Goal: Information Seeking & Learning: Learn about a topic

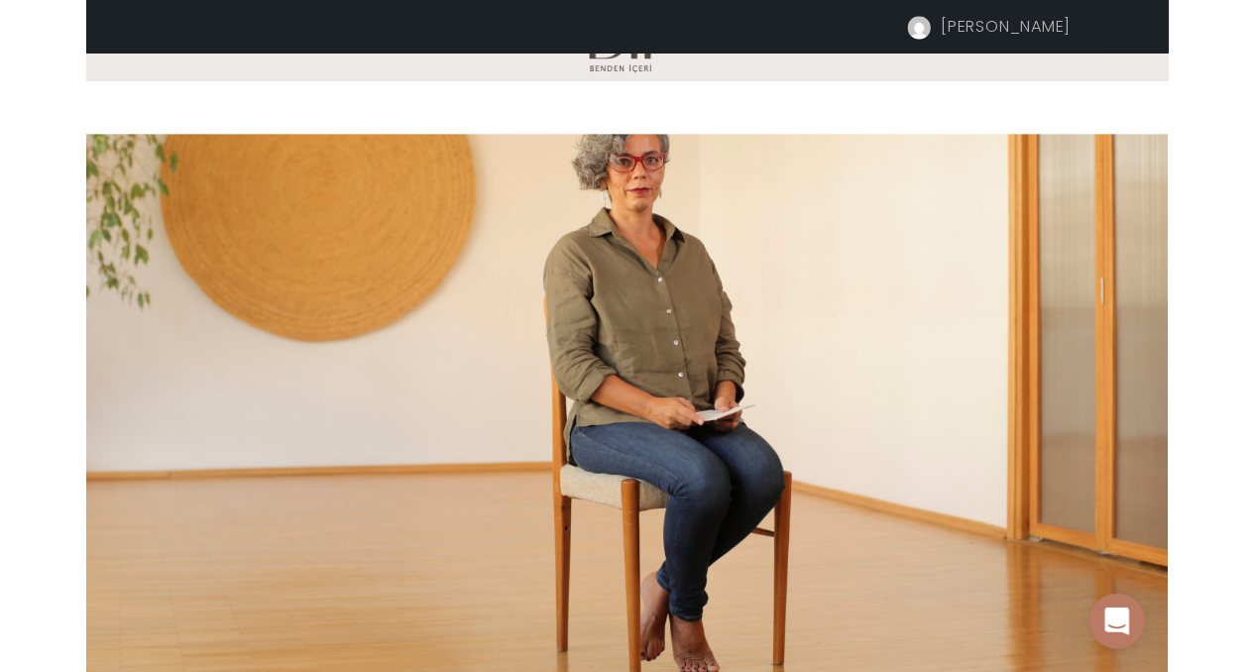
scroll to position [660, 0]
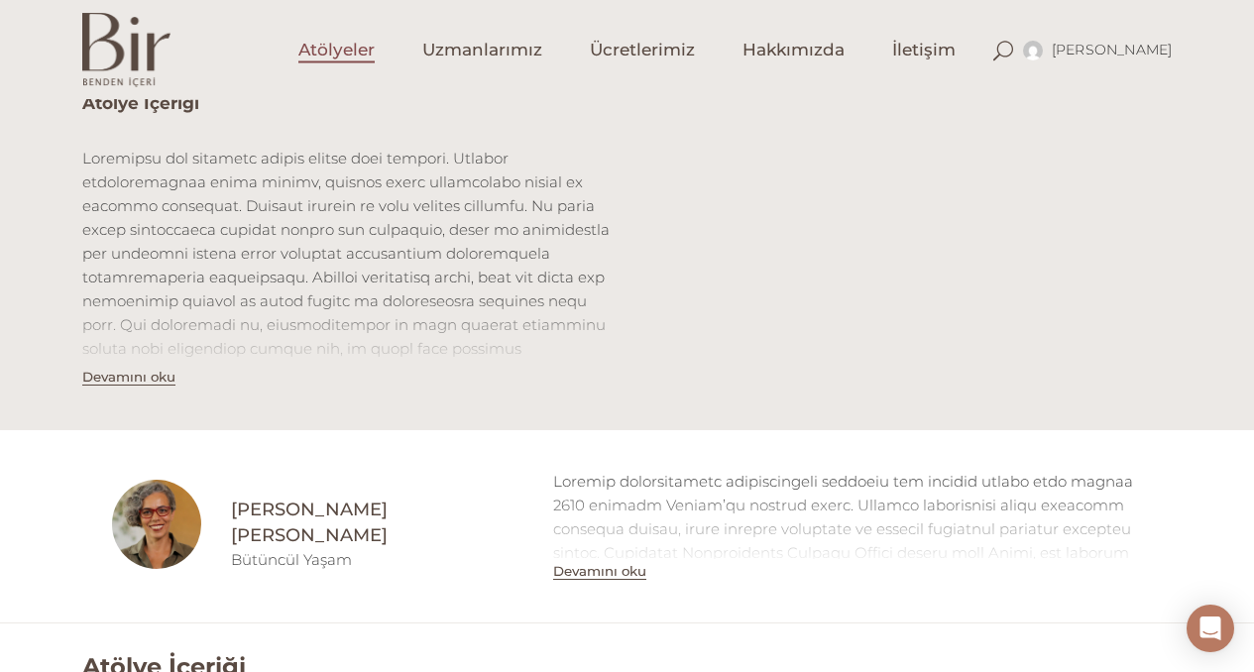
click at [351, 53] on span "Atölyeler" at bounding box center [336, 50] width 76 height 23
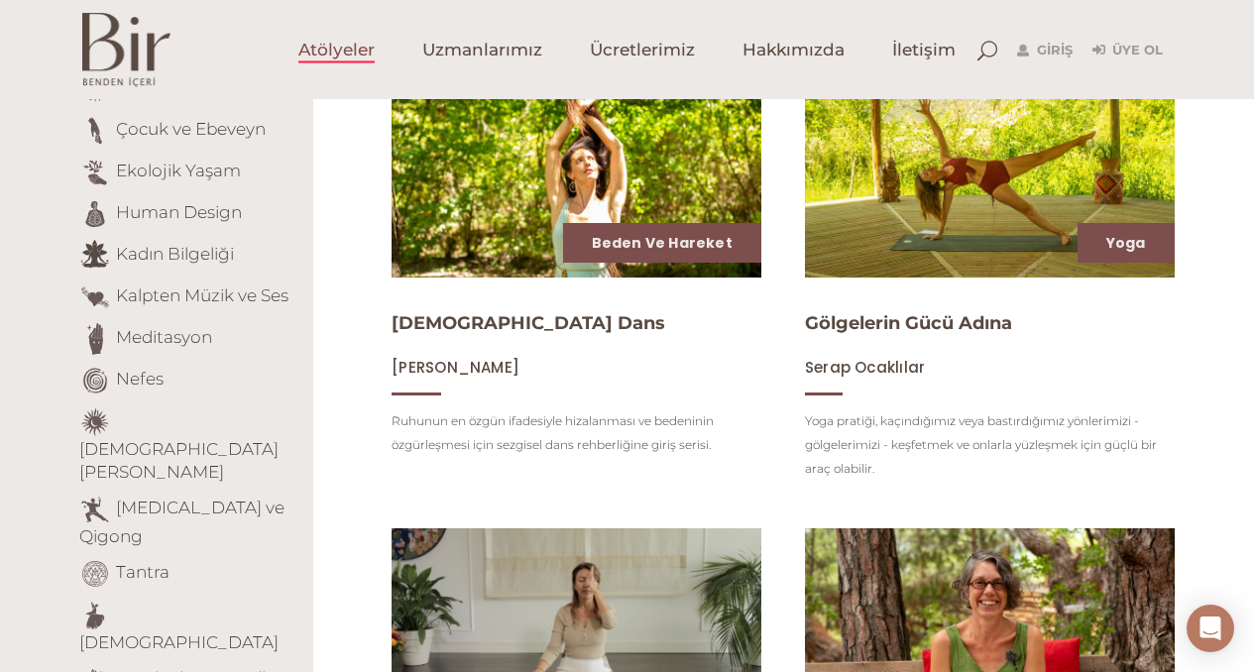
scroll to position [299, 0]
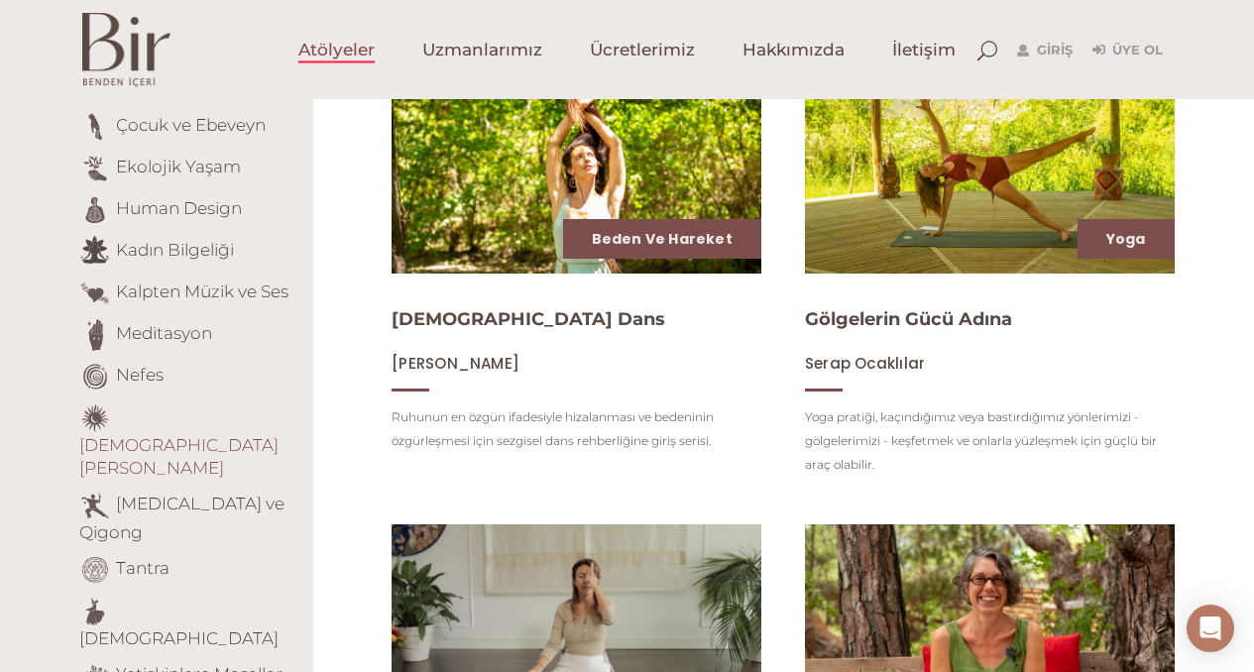
click at [221, 435] on link "[DEMOGRAPHIC_DATA][PERSON_NAME]" at bounding box center [178, 456] width 199 height 43
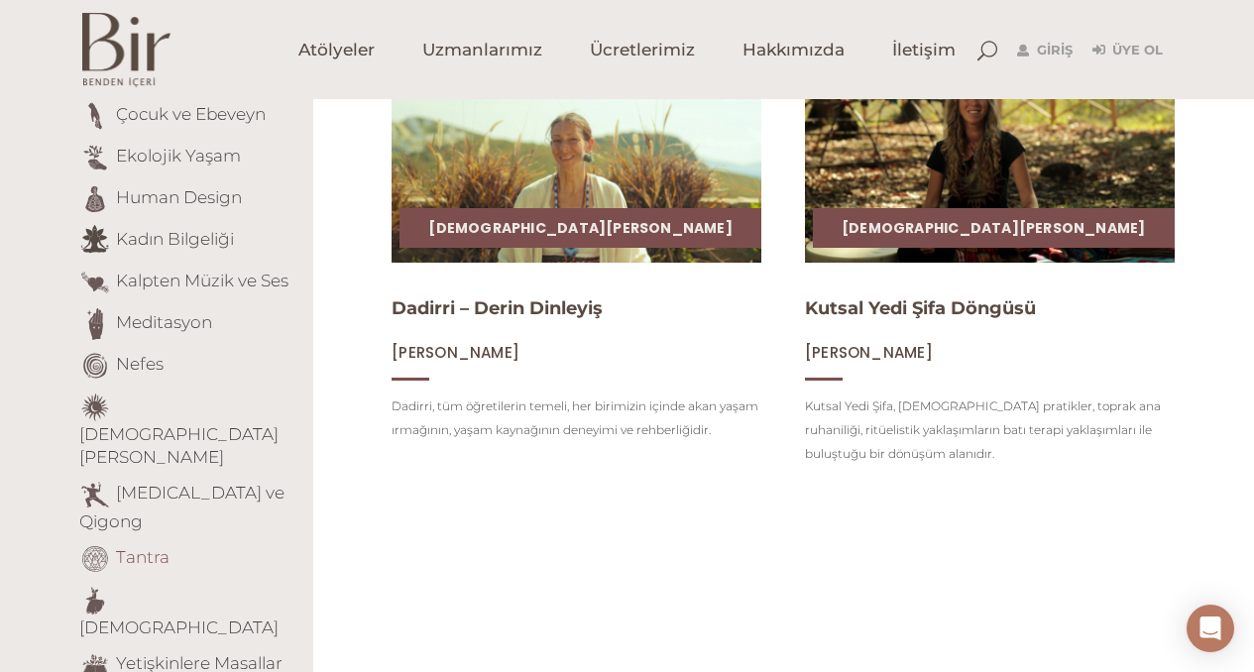
scroll to position [313, 0]
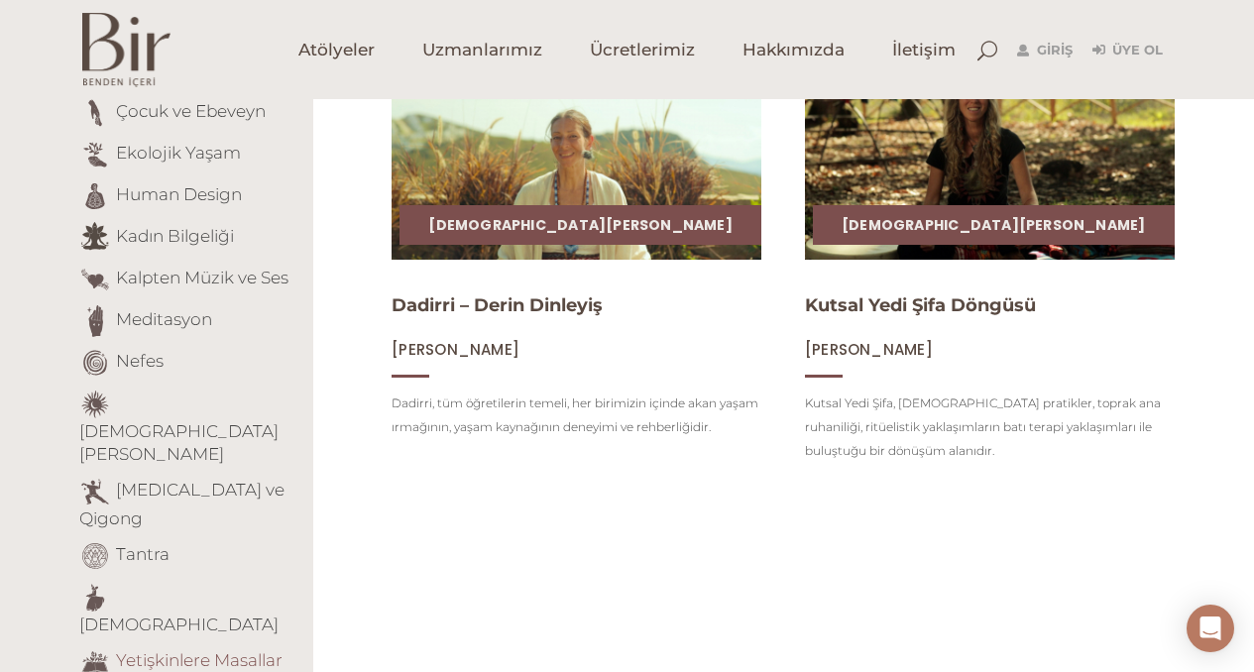
click at [134, 650] on link "Yetişkinlere Masallar" at bounding box center [199, 660] width 167 height 20
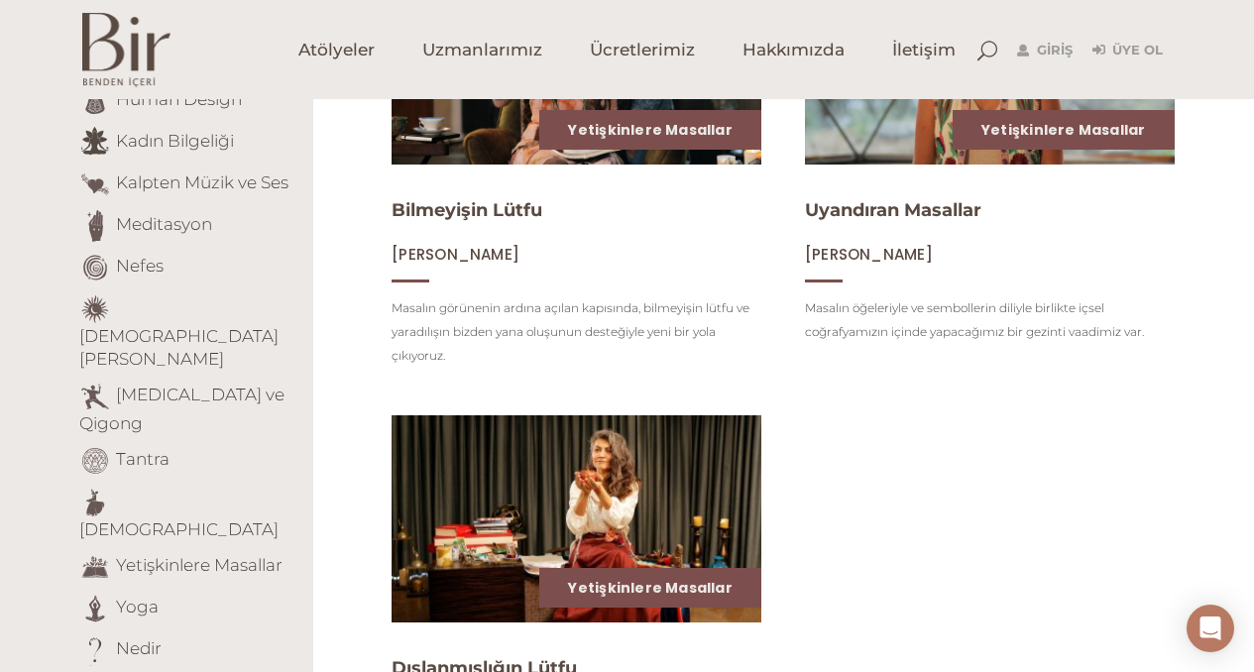
scroll to position [412, 0]
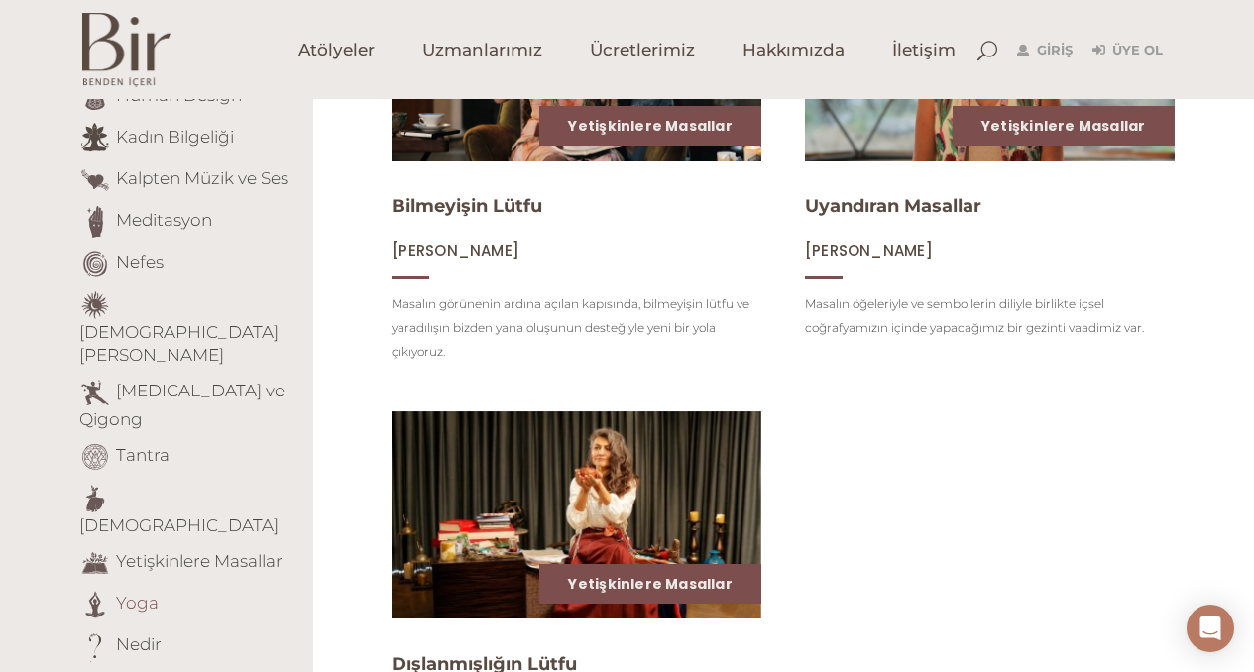
click at [136, 593] on link "Yoga" at bounding box center [137, 603] width 43 height 20
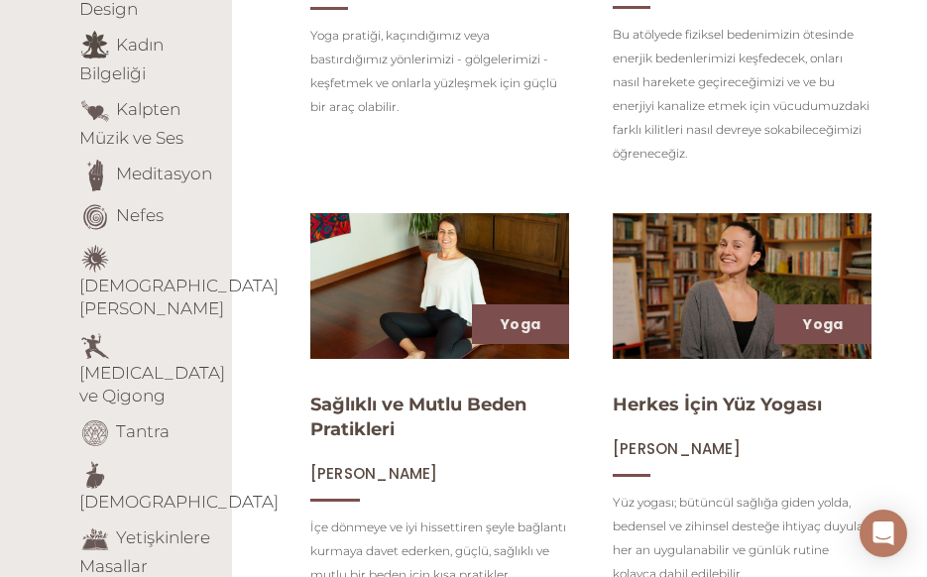
scroll to position [660, 0]
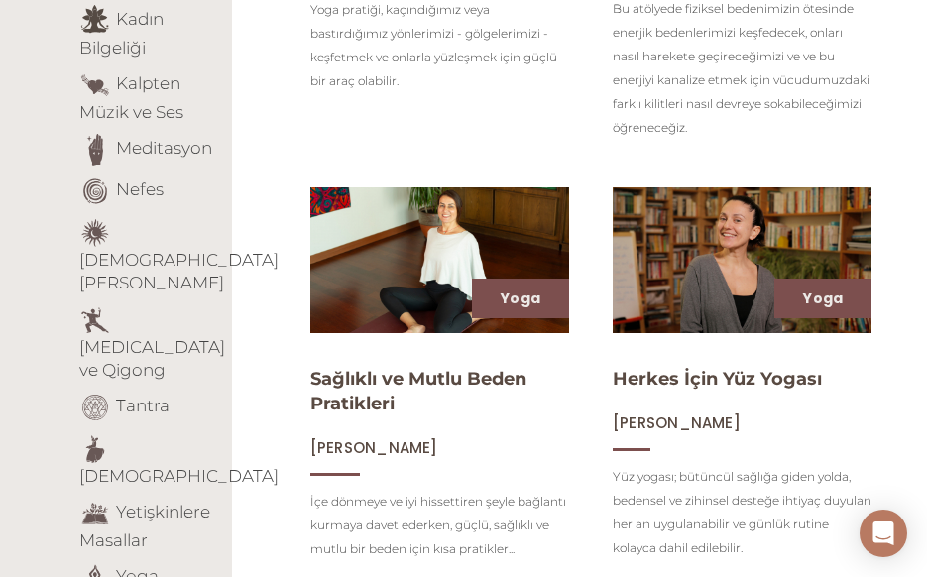
click at [445, 275] on img at bounding box center [439, 260] width 267 height 150
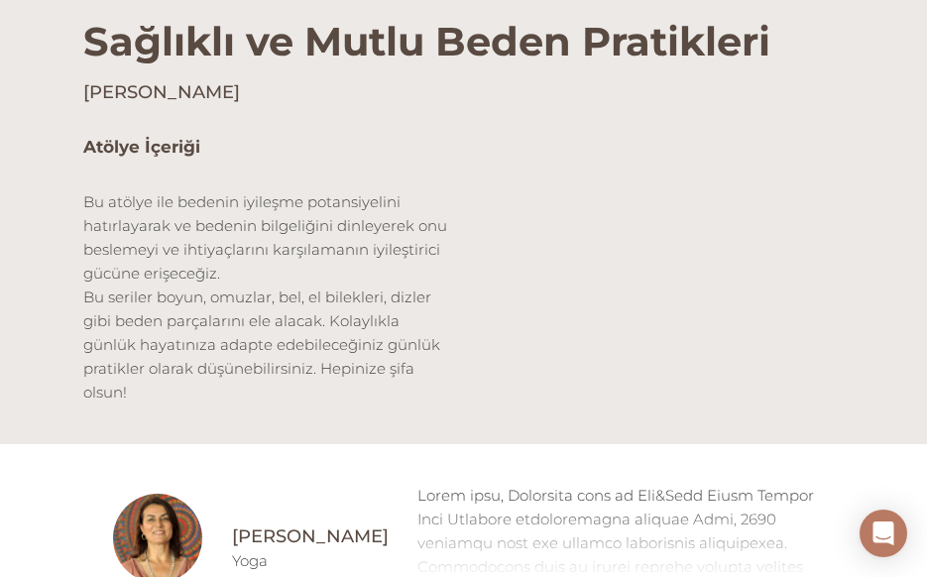
scroll to position [586, 0]
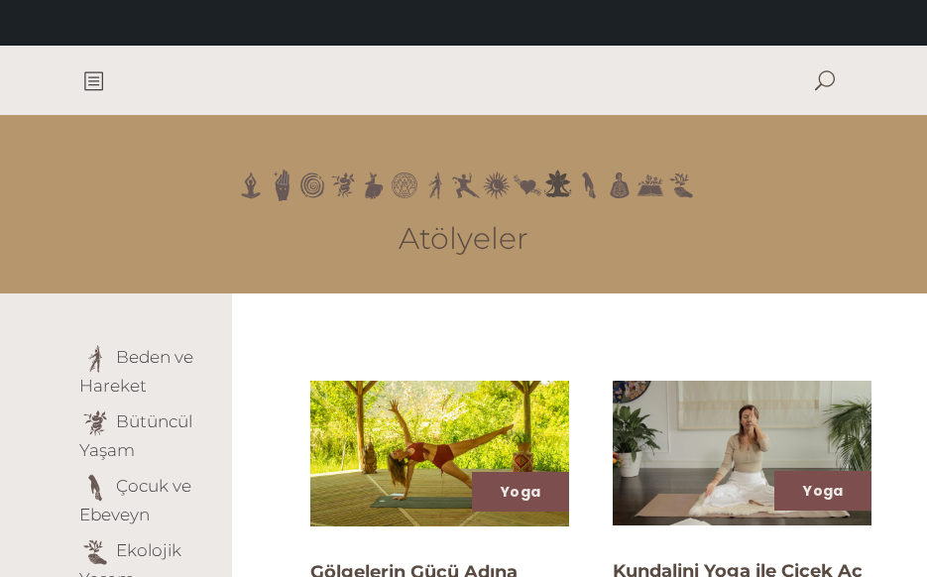
scroll to position [660, 0]
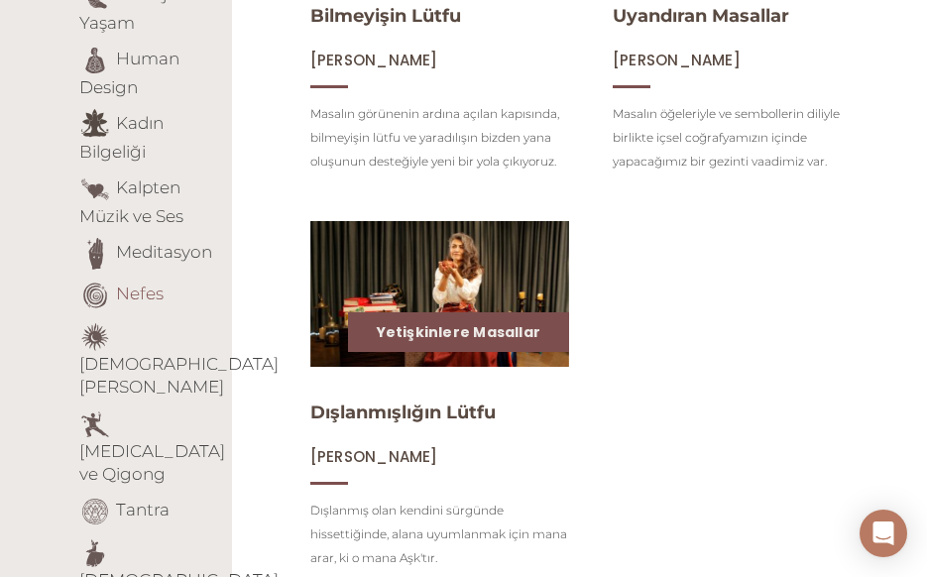
scroll to position [764, 0]
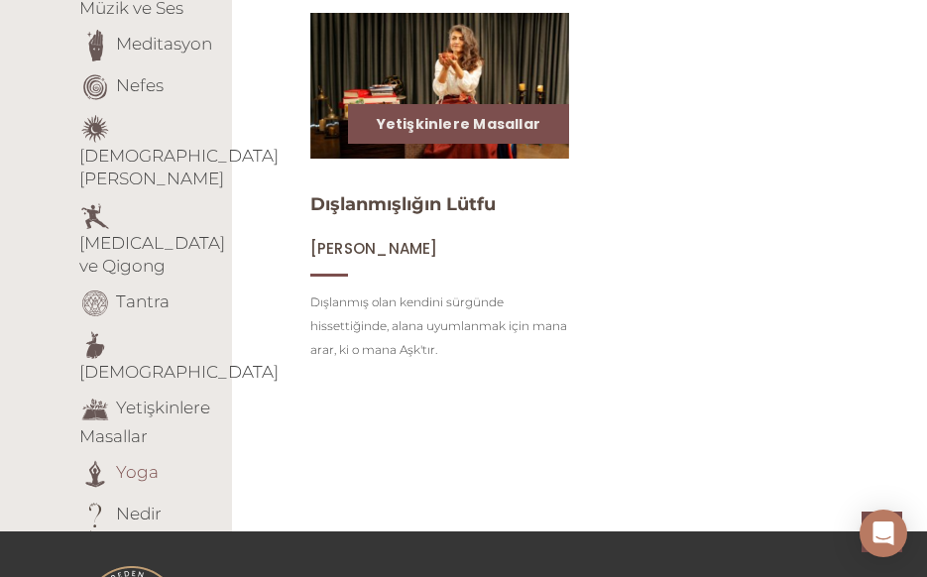
click at [127, 462] on link "Yoga" at bounding box center [137, 472] width 43 height 20
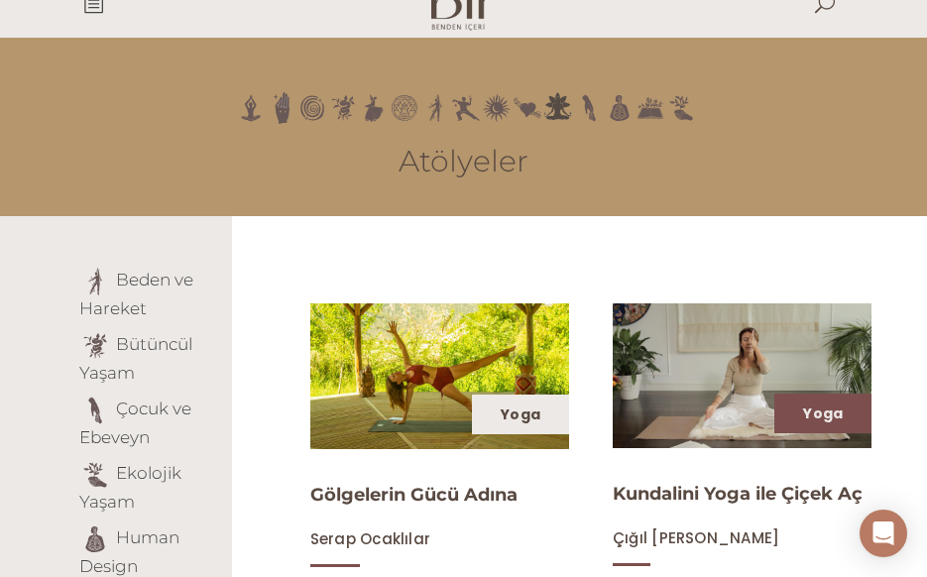
scroll to position [158, 0]
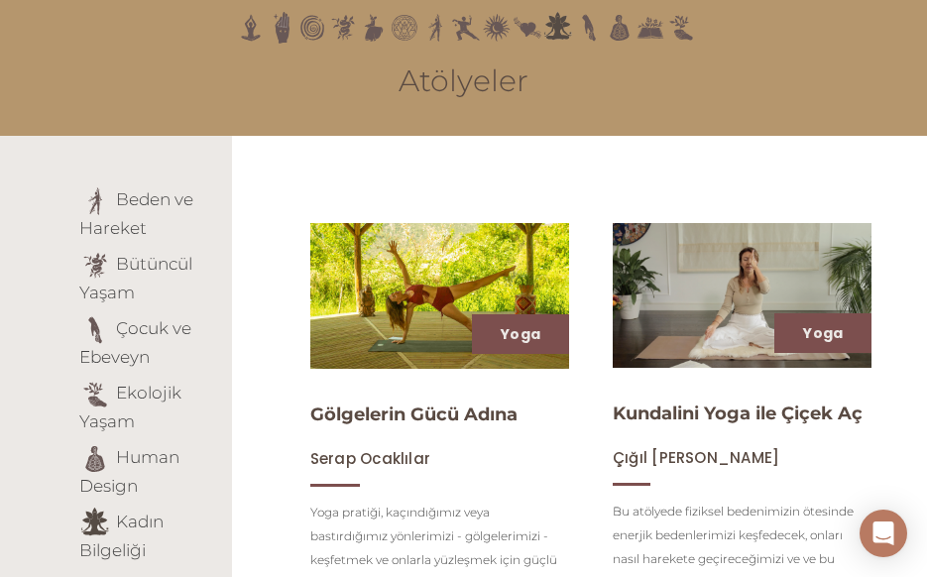
click at [440, 312] on img at bounding box center [439, 296] width 267 height 150
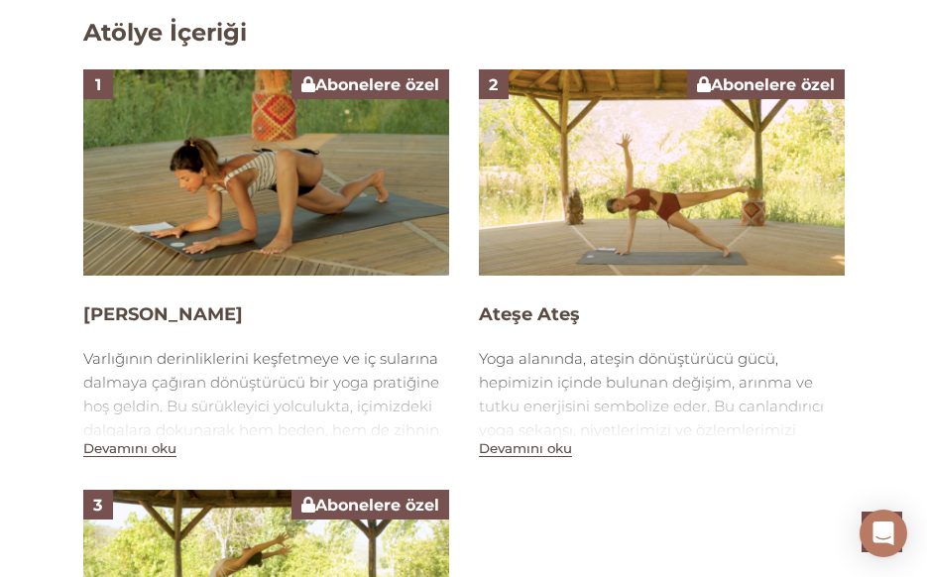
scroll to position [1472, 0]
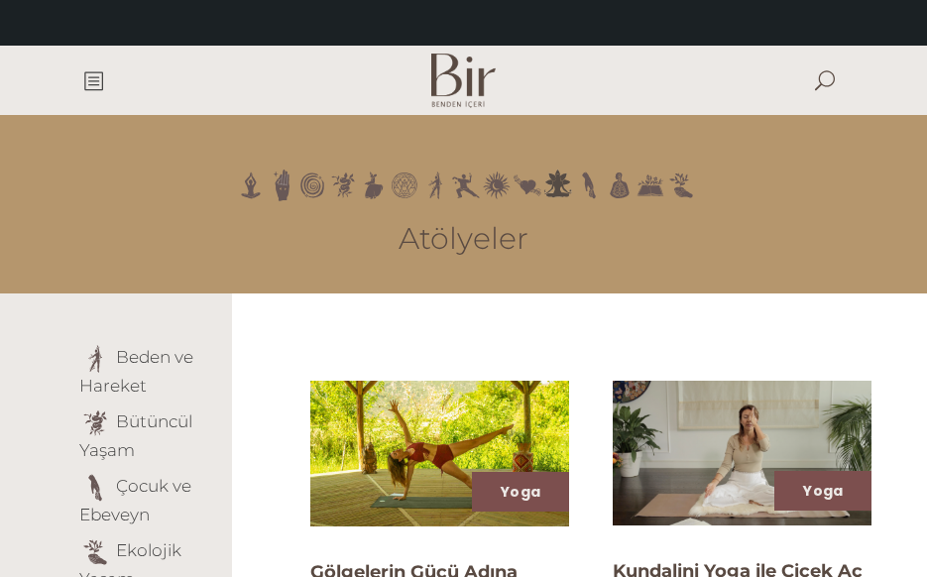
scroll to position [158, 0]
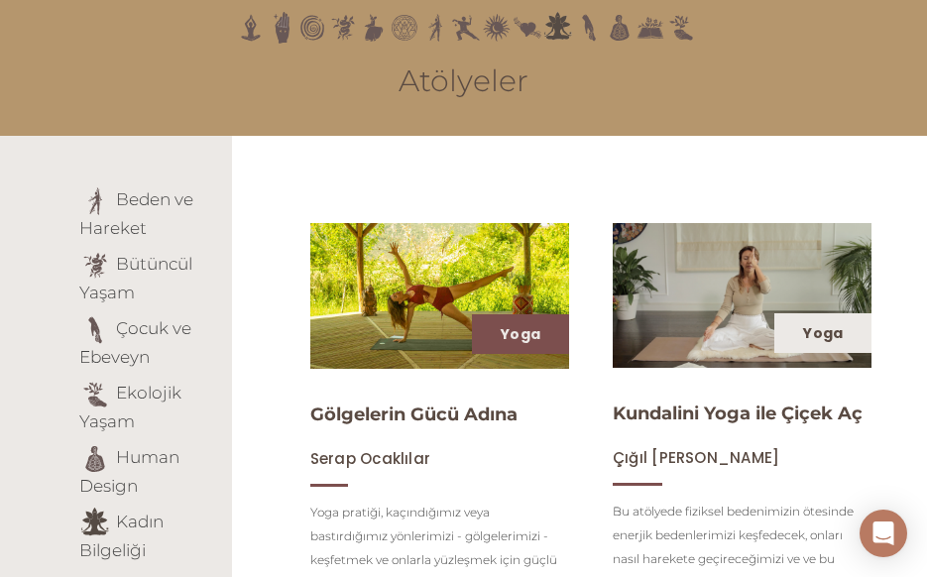
click at [808, 340] on div "Yoga" at bounding box center [822, 333] width 97 height 40
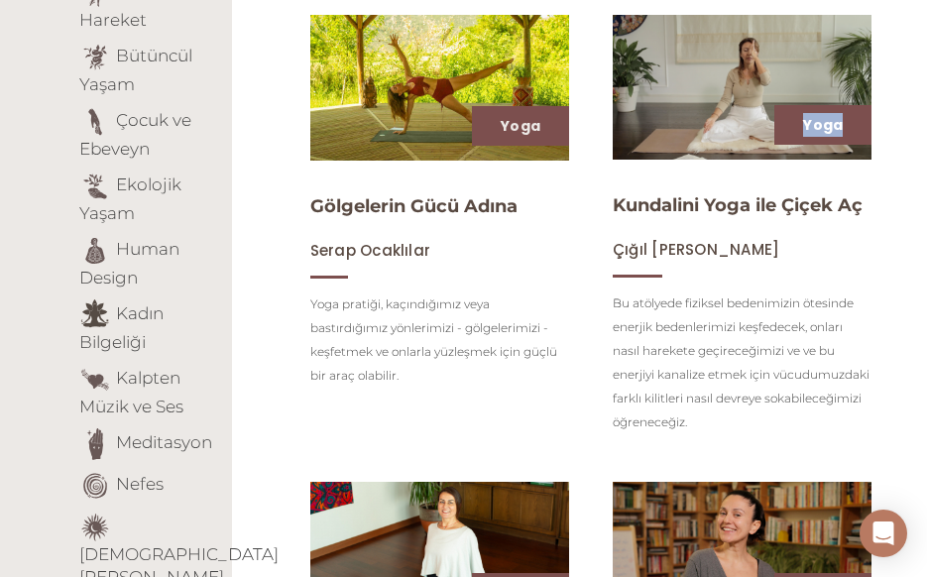
scroll to position [396, 0]
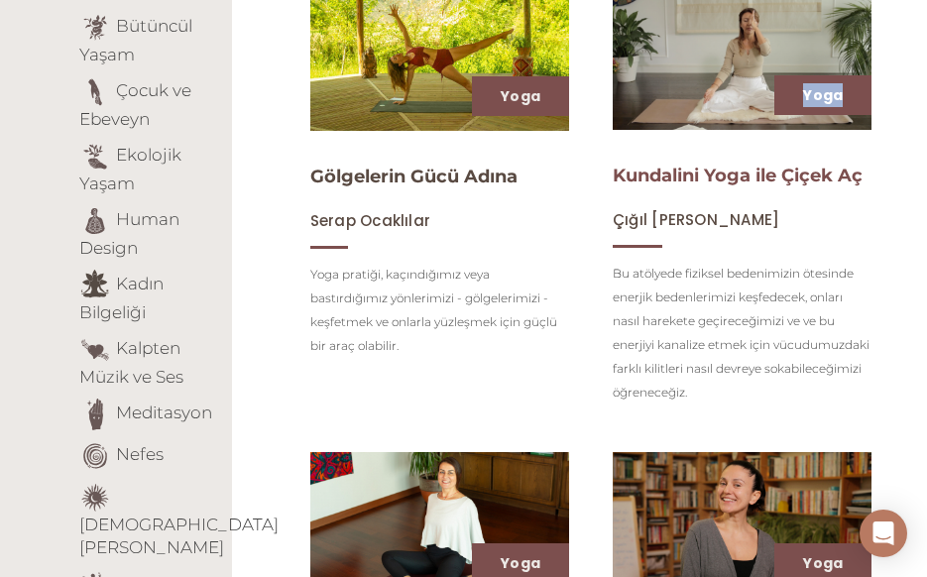
click at [654, 179] on link "Kundalini Yoga ile Çiçek Aç" at bounding box center [738, 176] width 250 height 22
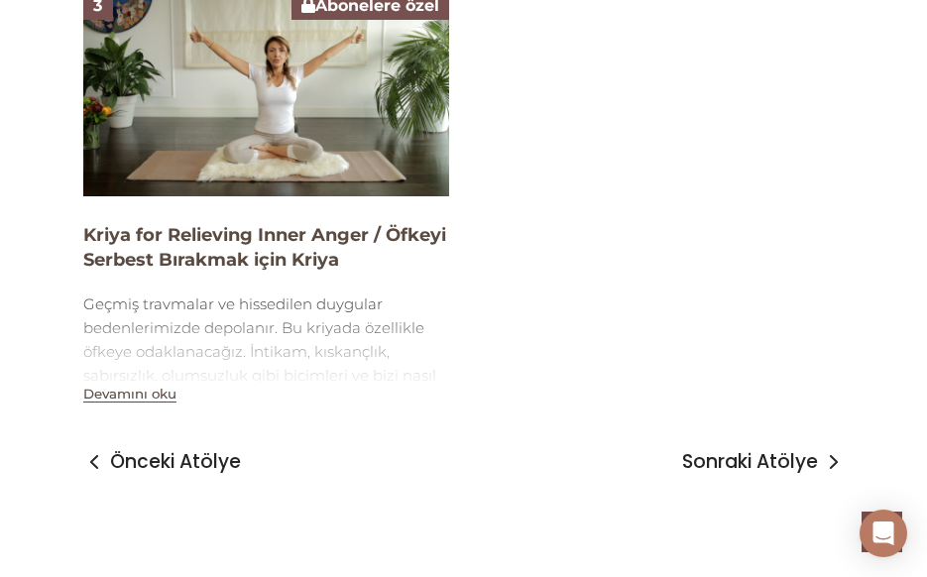
scroll to position [1191, 0]
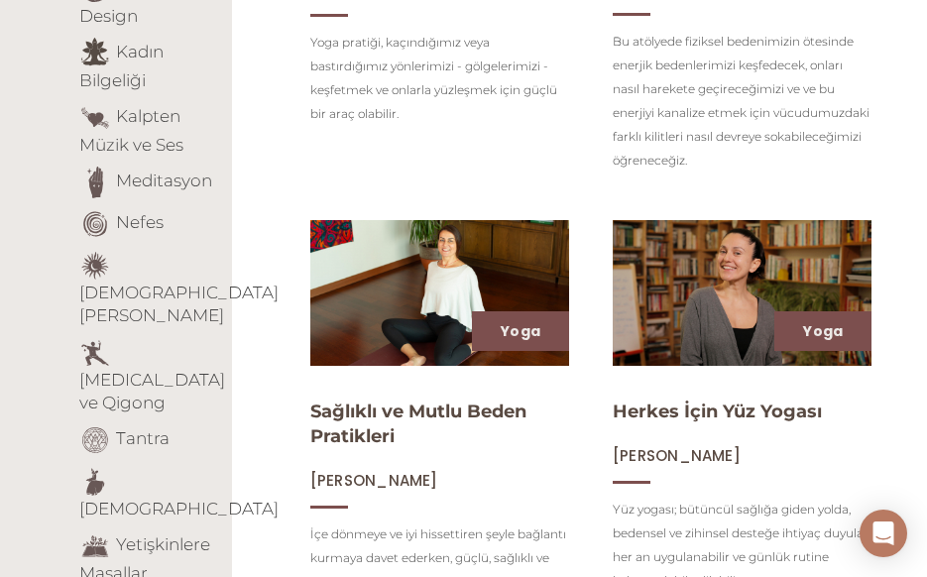
scroll to position [711, 0]
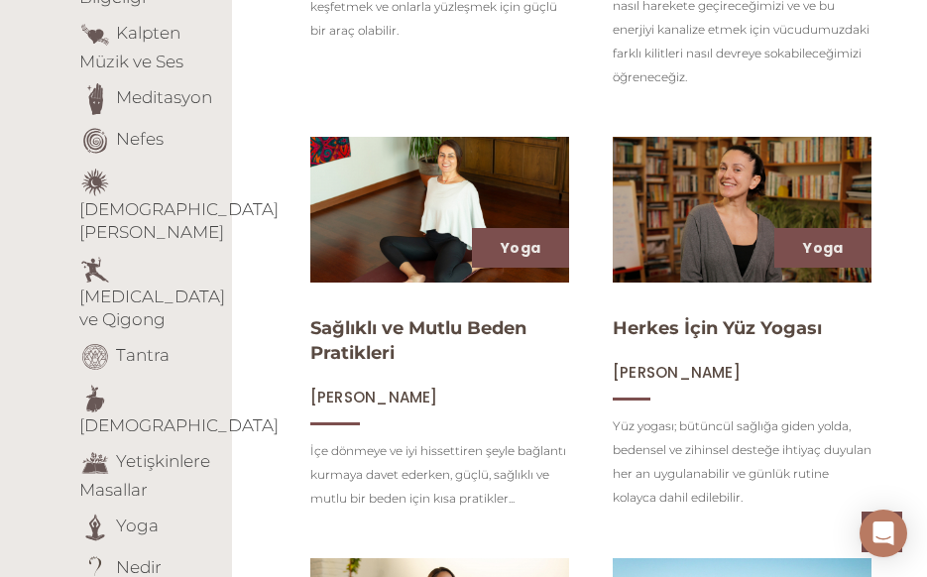
click at [446, 235] on img at bounding box center [439, 210] width 267 height 150
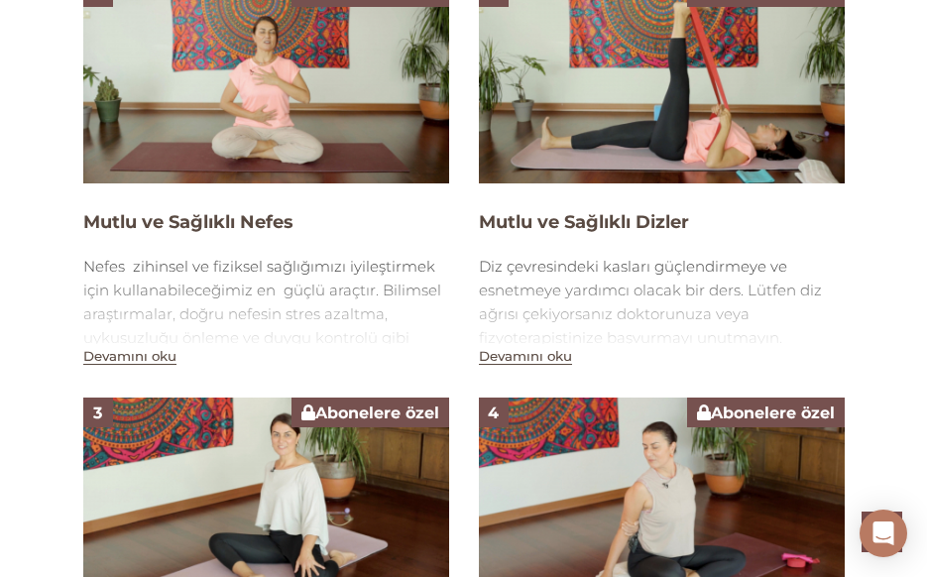
scroll to position [1735, 0]
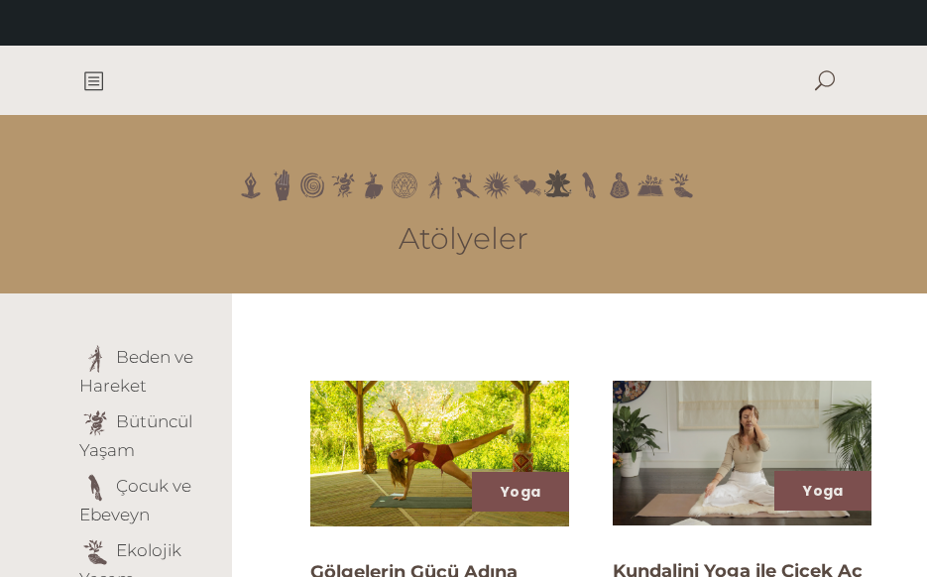
scroll to position [711, 0]
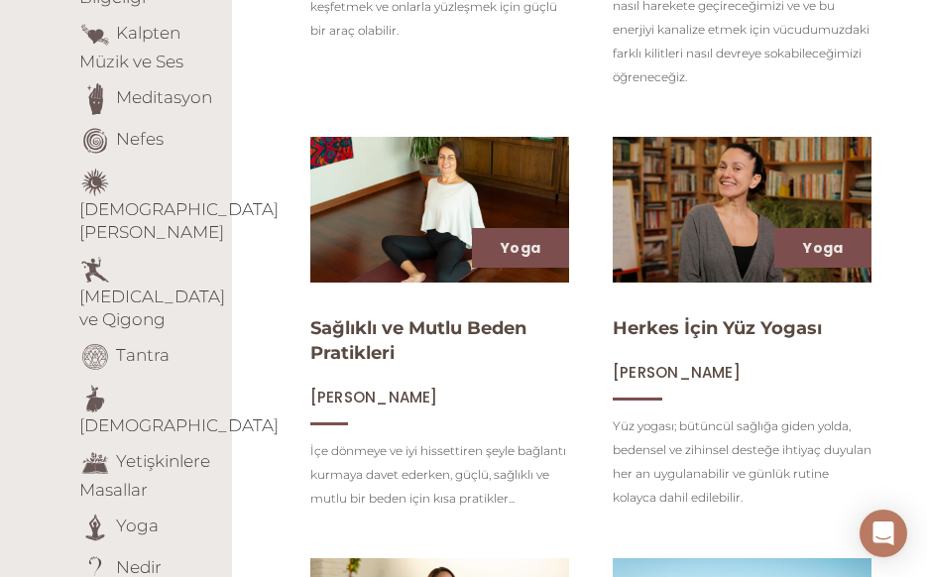
click at [723, 216] on img at bounding box center [742, 210] width 267 height 150
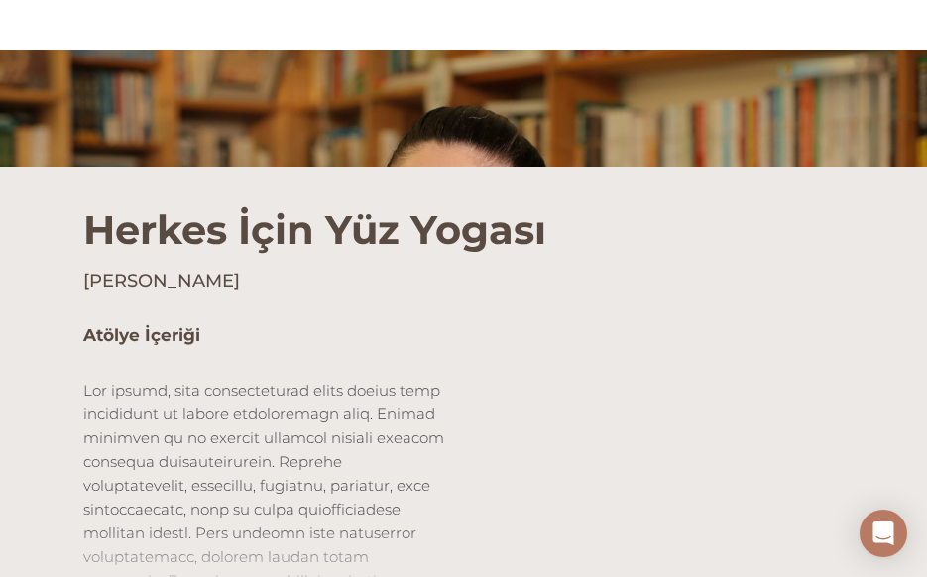
scroll to position [366, 0]
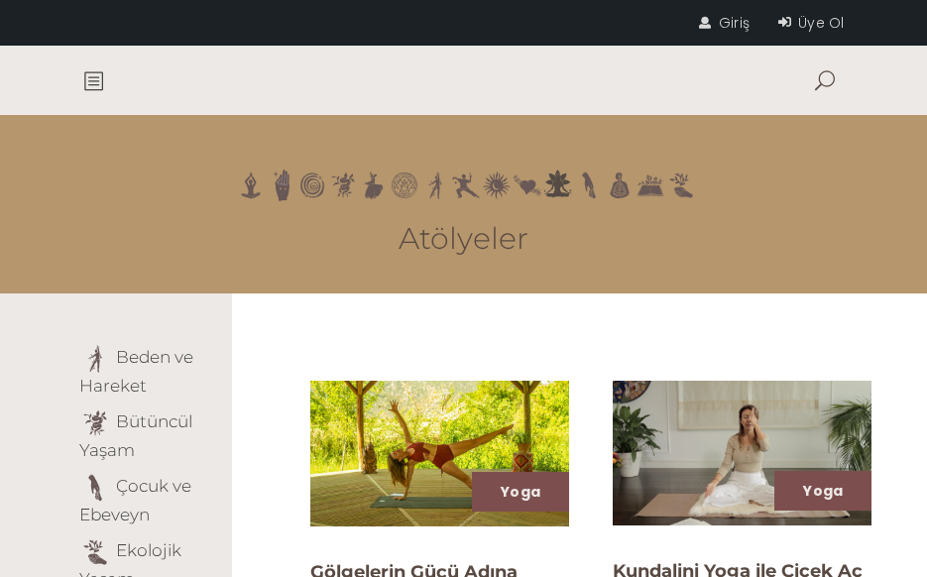
scroll to position [711, 0]
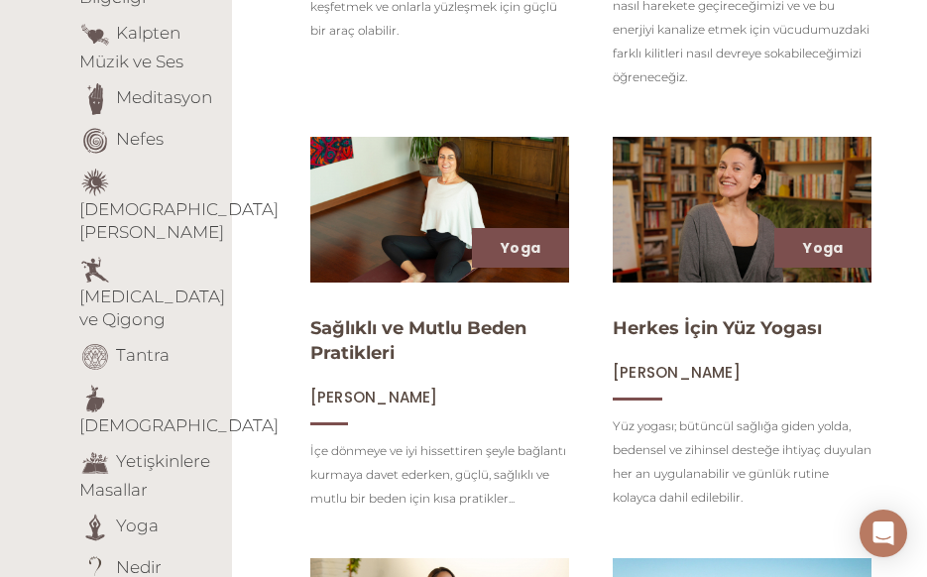
drag, startPoint x: 840, startPoint y: 337, endPoint x: 609, endPoint y: 323, distance: 231.4
click at [609, 323] on article "Yoga Herkes İçin Yüz Yogası Esin Alpman Yüz yogası; bütüncül sağlığa giden yold…" at bounding box center [742, 329] width 289 height 391
click at [653, 320] on h4 "Herkes İçin Yüz Yogası" at bounding box center [742, 328] width 259 height 25
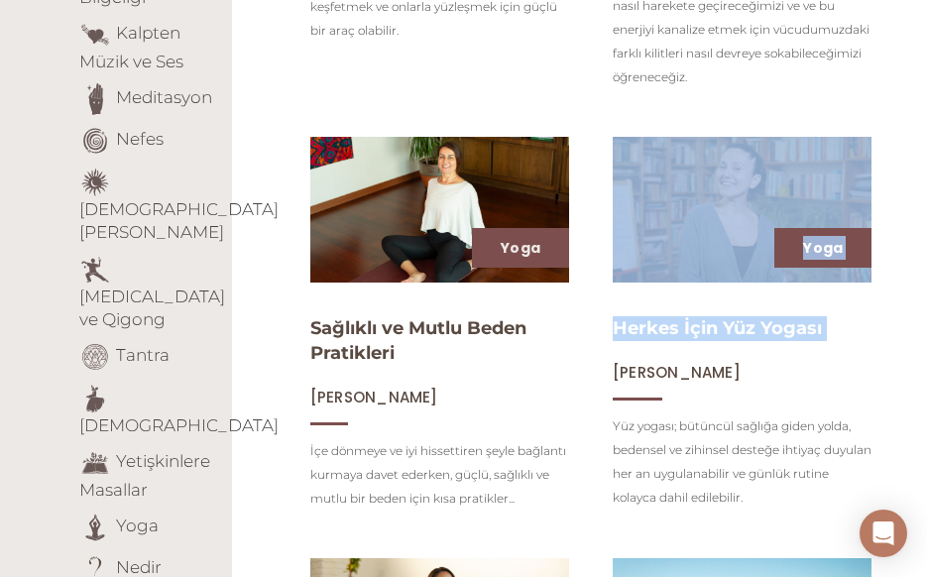
drag, startPoint x: 612, startPoint y: 330, endPoint x: 788, endPoint y: 346, distance: 177.2
click at [788, 346] on article "Yoga Herkes İçin Yüz Yogası Esin Alpman Yüz yogası; bütüncül sağlığa giden yold…" at bounding box center [742, 329] width 289 height 391
click at [796, 341] on h4 "Herkes İçin Yüz Yogası" at bounding box center [742, 328] width 259 height 25
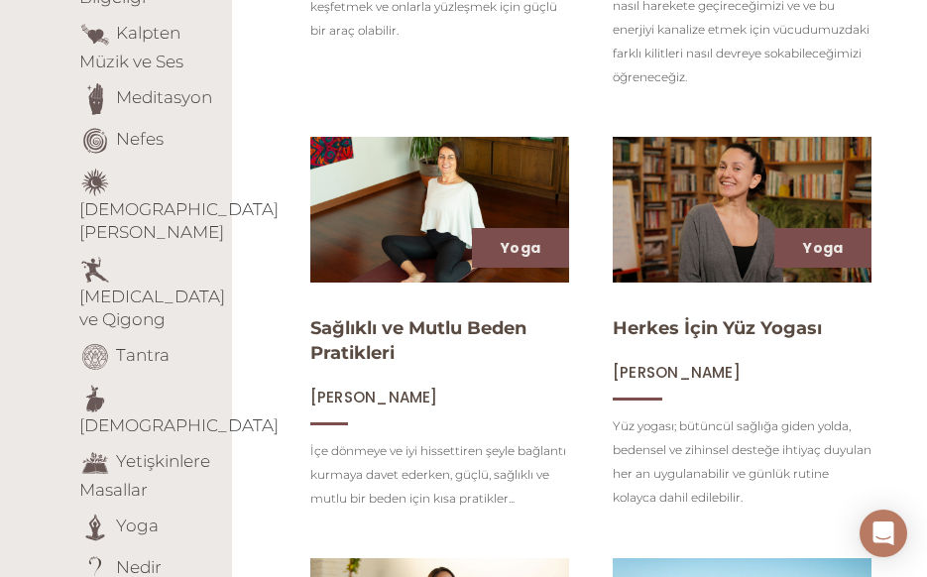
click at [847, 333] on h4 "Herkes İçin Yüz Yogası" at bounding box center [742, 328] width 259 height 25
drag, startPoint x: 831, startPoint y: 334, endPoint x: 620, endPoint y: 331, distance: 211.2
click at [620, 331] on h4 "Herkes İçin Yüz Yogası" at bounding box center [742, 328] width 259 height 25
copy link "Herkes İçin Yüz Yogası"
click at [733, 323] on link "Herkes İçin Yüz Yogası" at bounding box center [717, 328] width 209 height 22
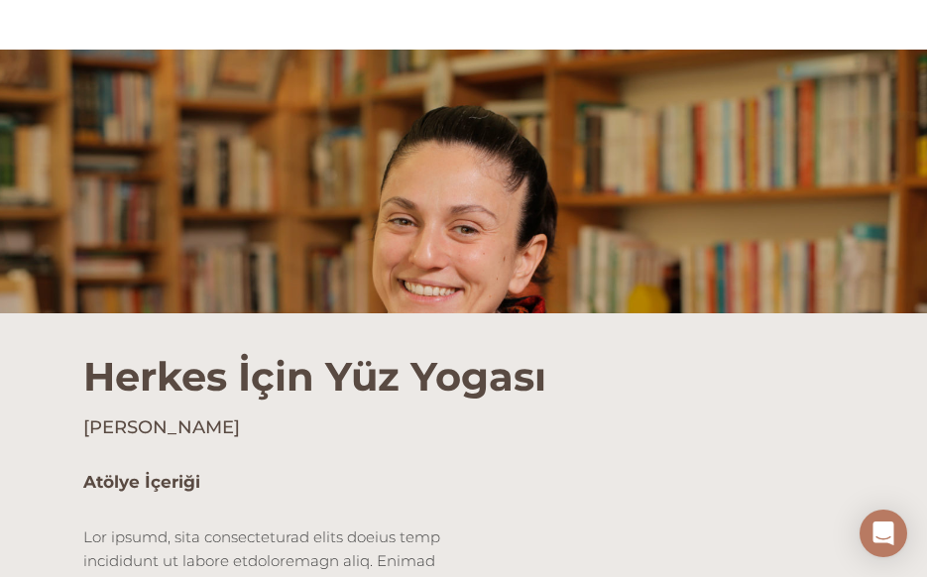
scroll to position [446, 0]
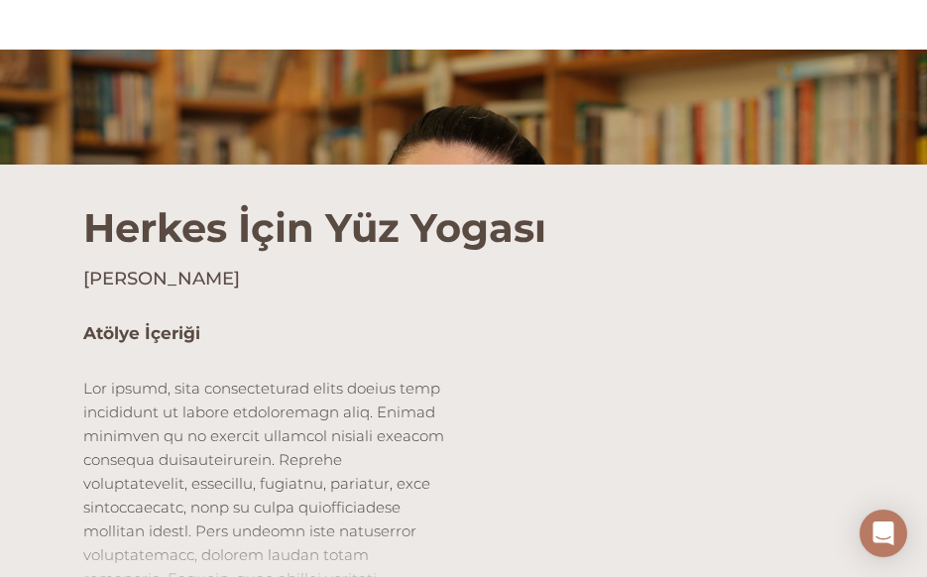
click at [204, 279] on h4 "[PERSON_NAME]" at bounding box center [463, 279] width 761 height 25
drag, startPoint x: 202, startPoint y: 277, endPoint x: 82, endPoint y: 280, distance: 120.0
click at [83, 280] on h4 "[PERSON_NAME]" at bounding box center [463, 279] width 761 height 25
copy h4 "[PERSON_NAME]"
drag, startPoint x: 223, startPoint y: 332, endPoint x: 77, endPoint y: 327, distance: 145.8
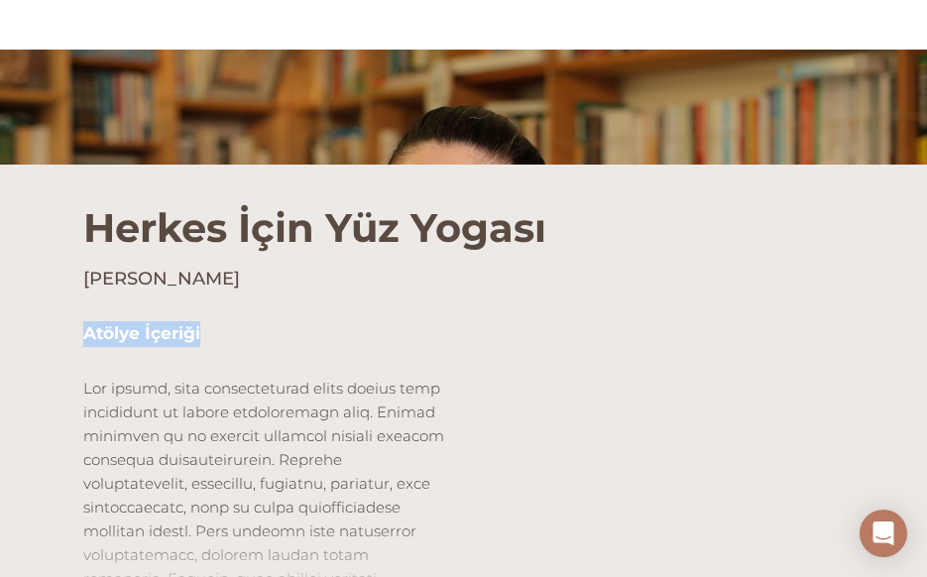
click at [78, 327] on div "Atölye İçeriği Devamını oku" at bounding box center [266, 469] width 396 height 297
copy h5 "Atölye İçeriği"
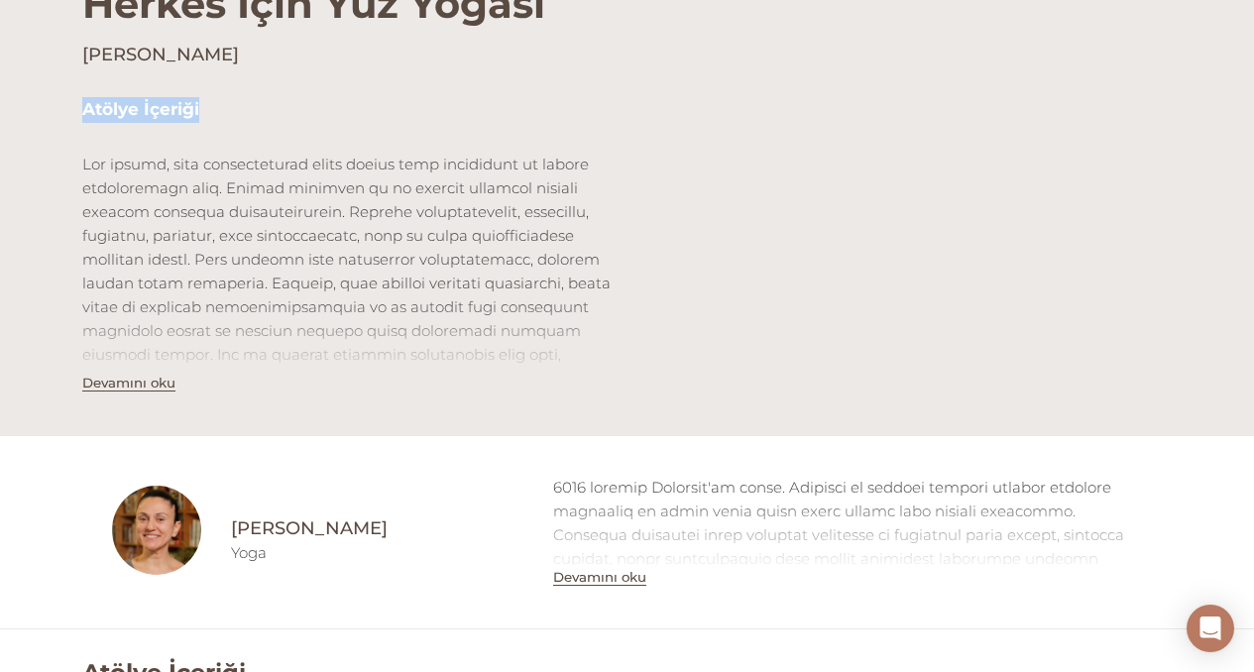
scroll to position [653, 0]
click at [390, 101] on h5 "Atölye İçeriği" at bounding box center [347, 111] width 530 height 26
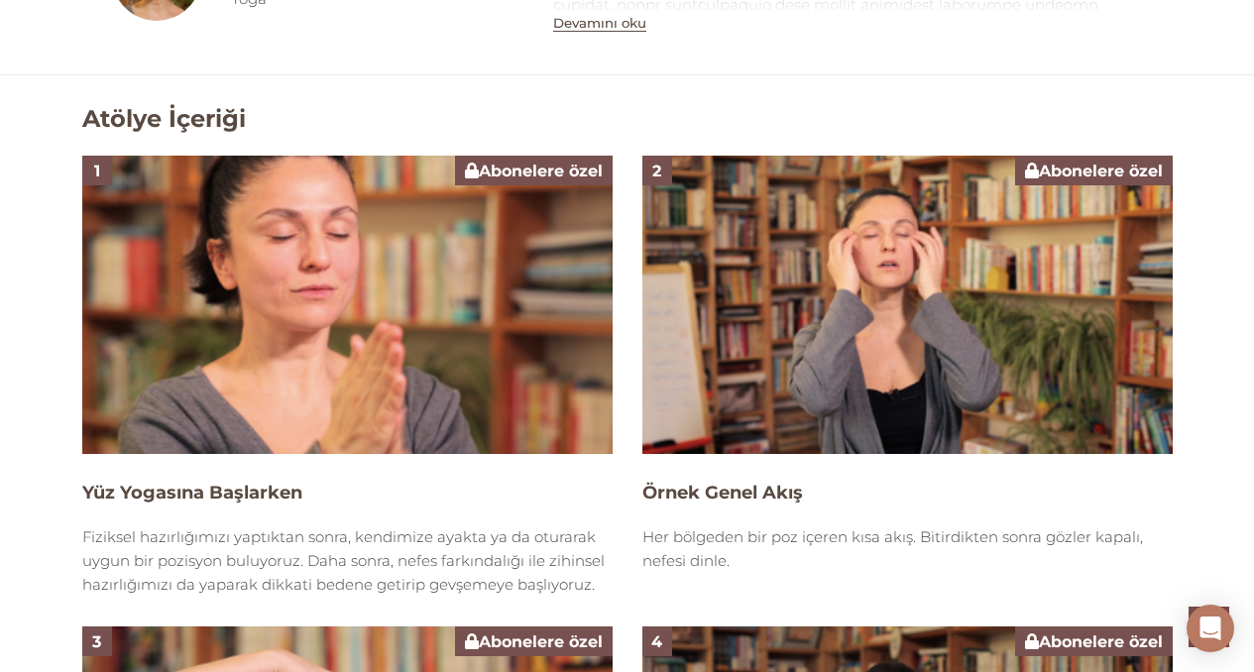
scroll to position [1213, 0]
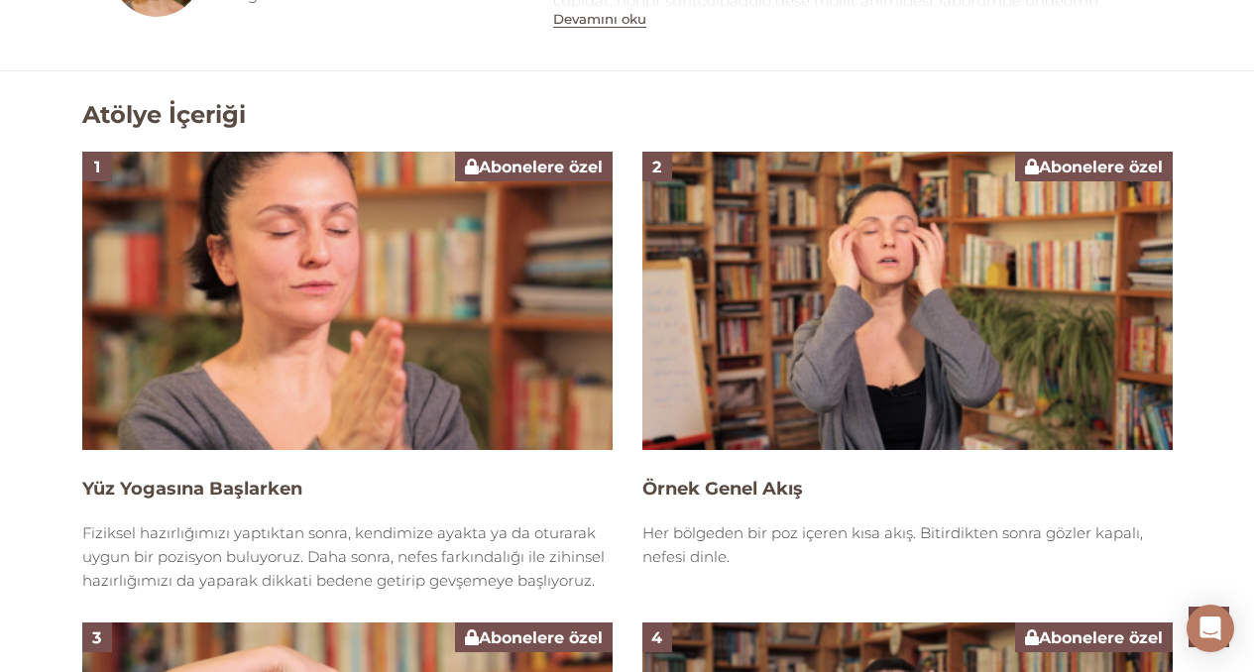
click at [438, 343] on img at bounding box center [347, 301] width 530 height 298
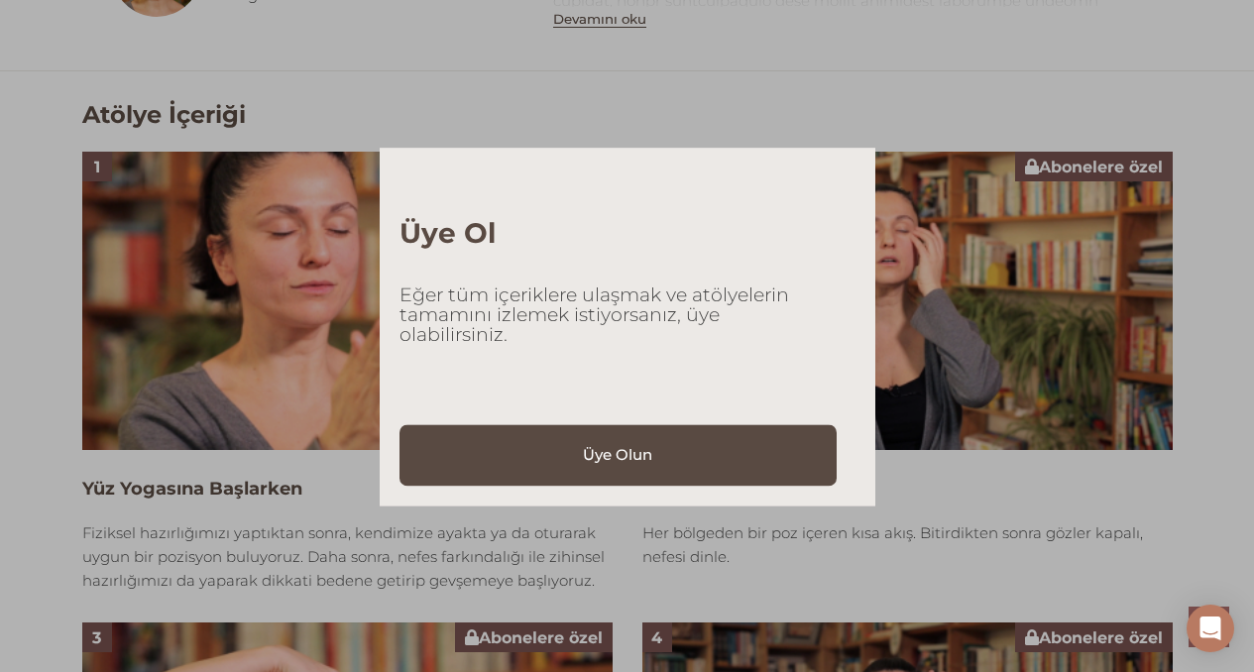
click at [812, 95] on div "Üye Ol Eğer tüm içeriklere ulaşmak ve atölyelerin tamamını izlemek istiyorsanız…" at bounding box center [627, 336] width 1254 height 672
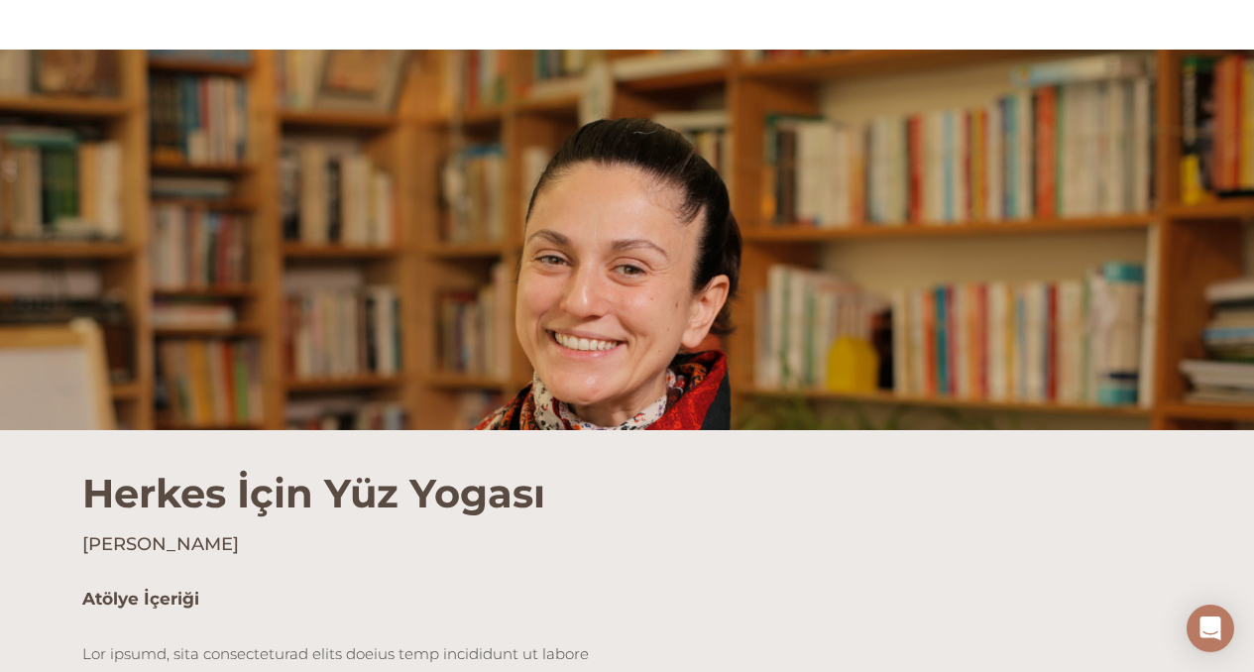
scroll to position [0, 0]
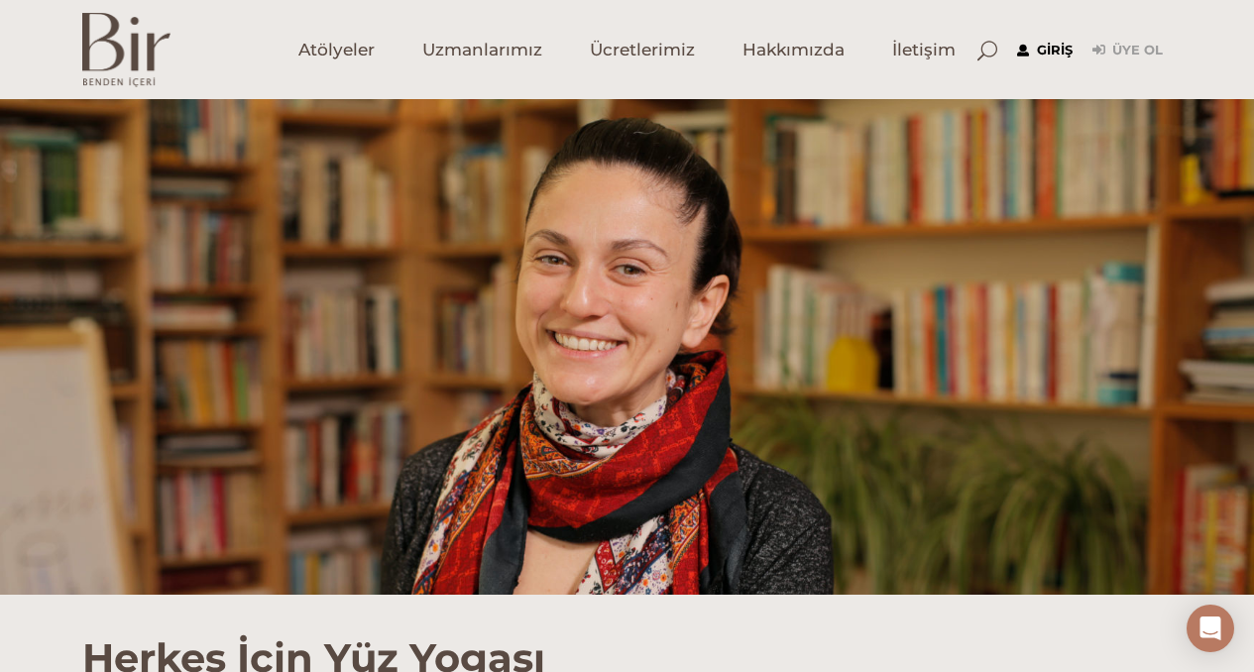
click at [926, 54] on link "Giriş" at bounding box center [1045, 51] width 56 height 24
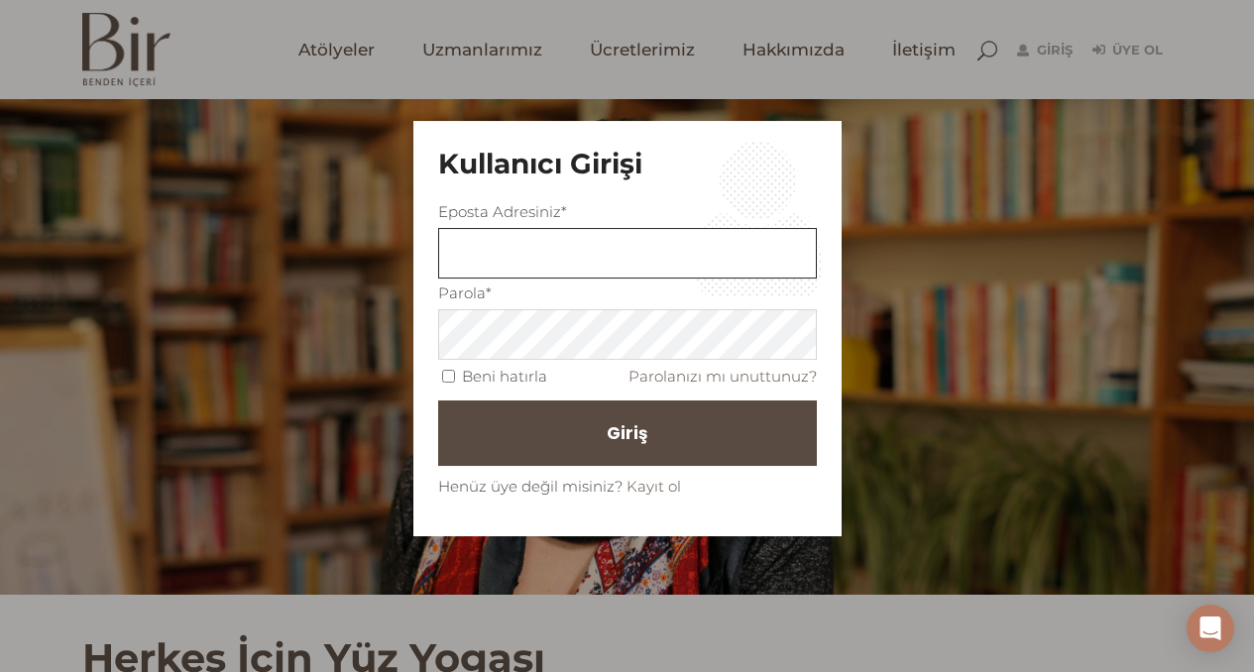
click at [603, 253] on input "text" at bounding box center [627, 253] width 379 height 51
type input "mkrbnzde@yahoo.com"
click at [448, 377] on input "Beni hatırla" at bounding box center [448, 376] width 13 height 13
checkbox input "true"
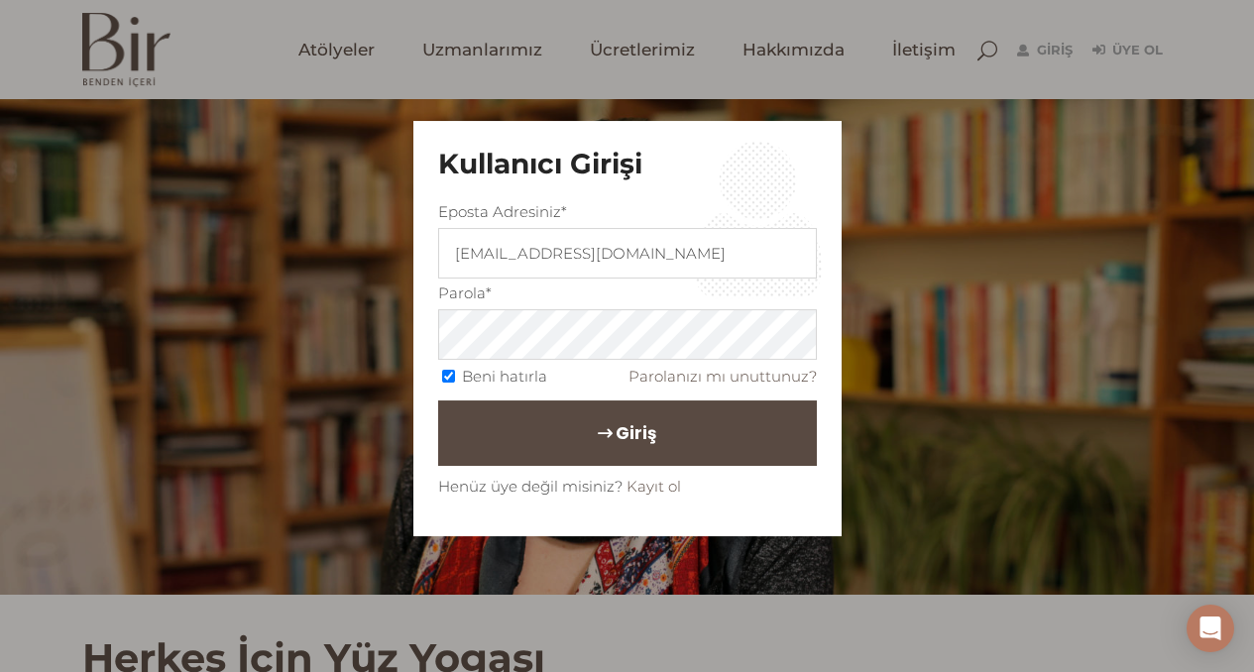
click at [641, 436] on span "Giriş" at bounding box center [636, 433] width 41 height 34
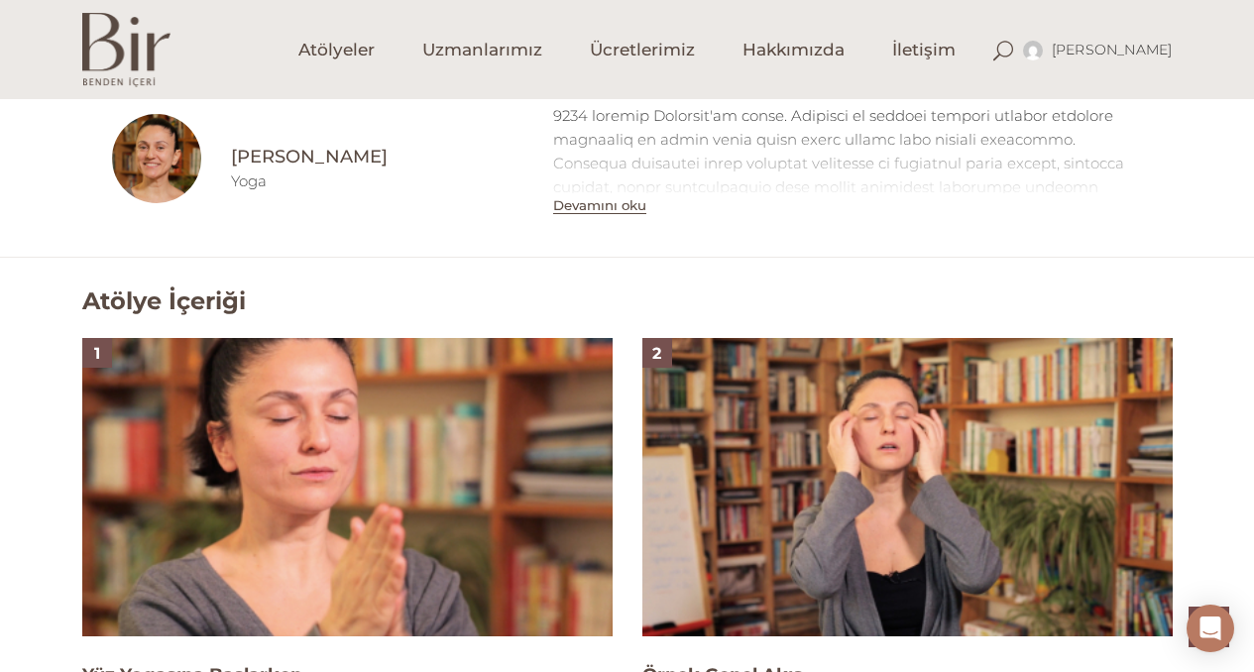
scroll to position [1300, 0]
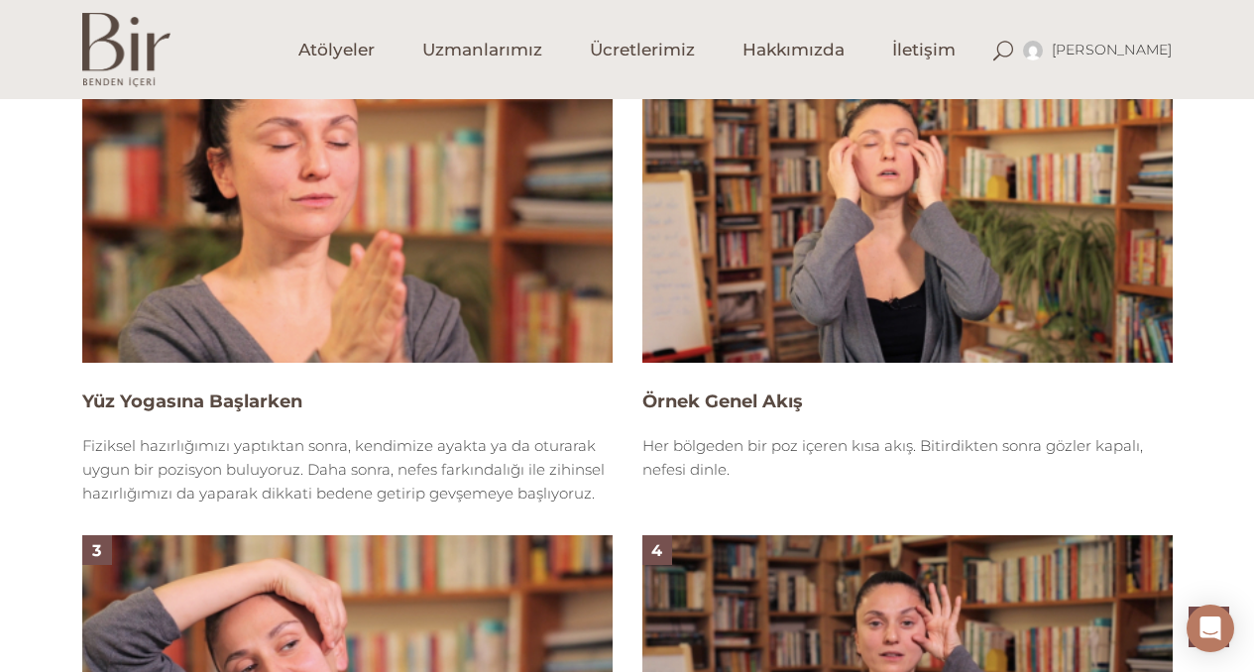
click at [448, 290] on img at bounding box center [347, 213] width 530 height 298
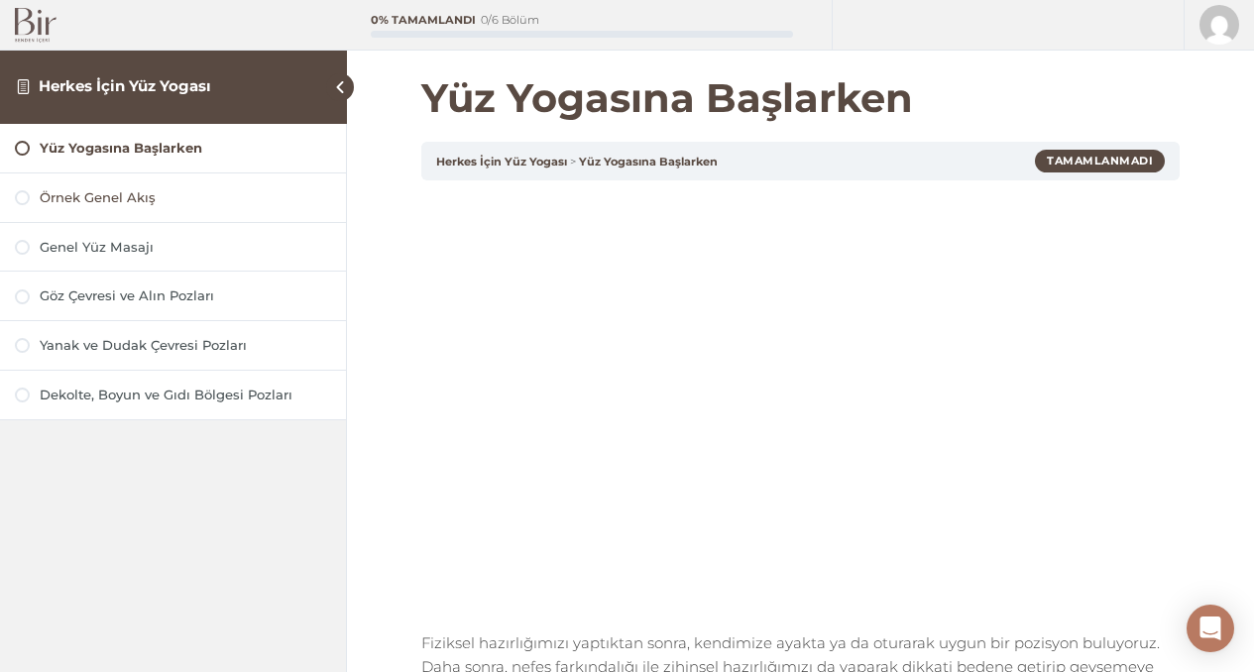
click at [148, 198] on div "Örnek Genel Akış" at bounding box center [185, 197] width 291 height 19
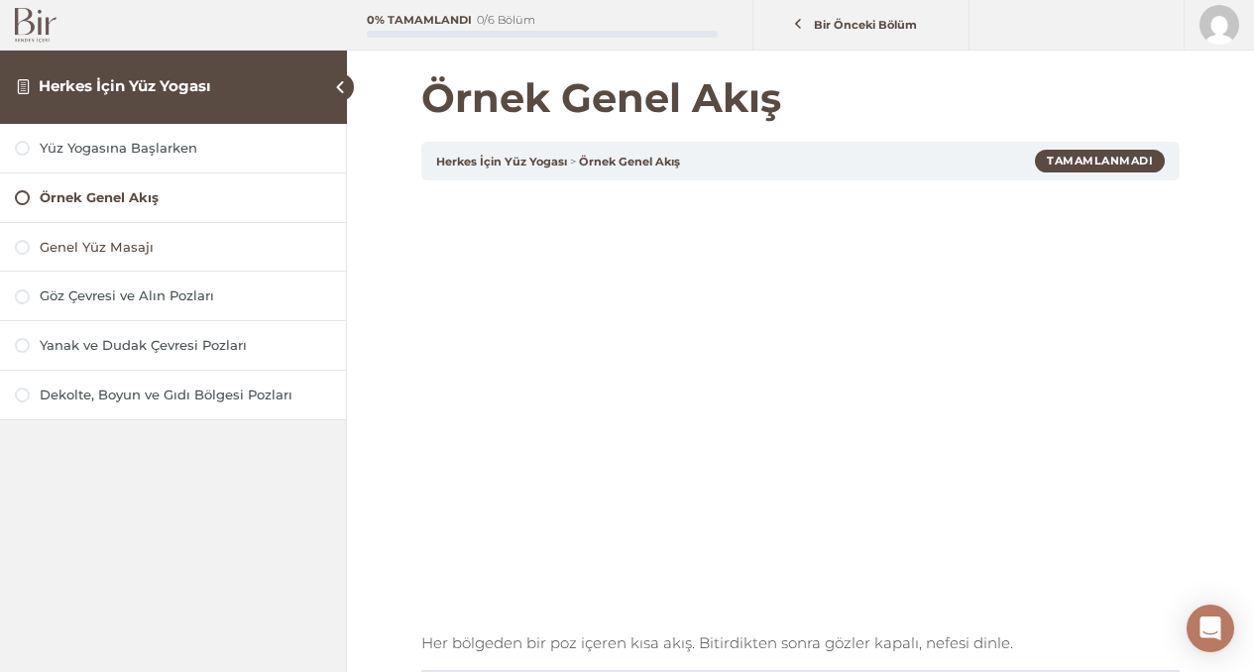
click at [125, 242] on div "Genel Yüz Masajı" at bounding box center [185, 247] width 291 height 19
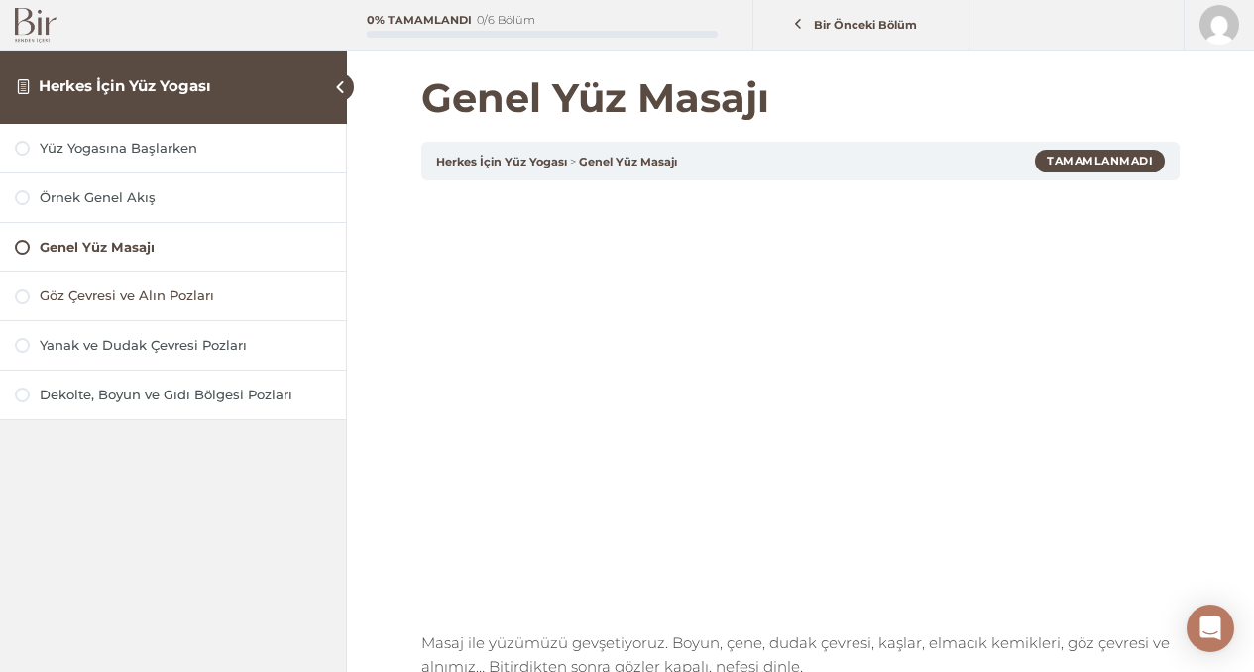
click at [140, 296] on div "Göz Çevresi ve Alın Pozları" at bounding box center [185, 296] width 291 height 19
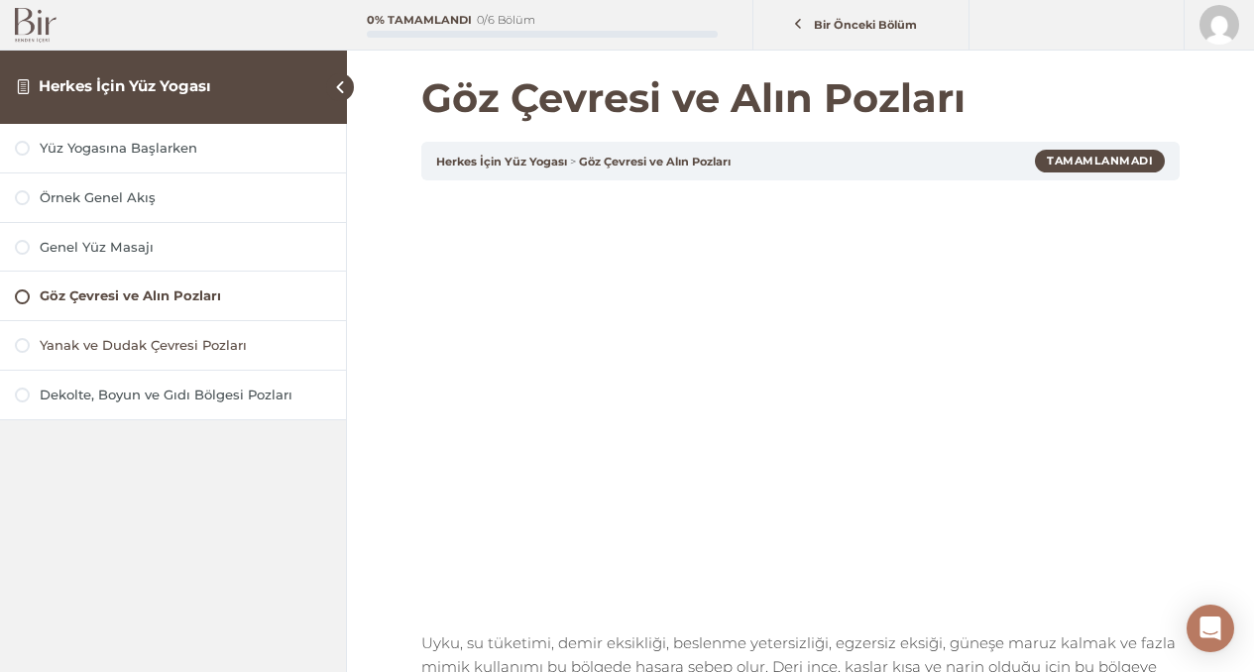
click at [150, 340] on div "Yanak ve Dudak Çevresi Pozları" at bounding box center [185, 345] width 291 height 19
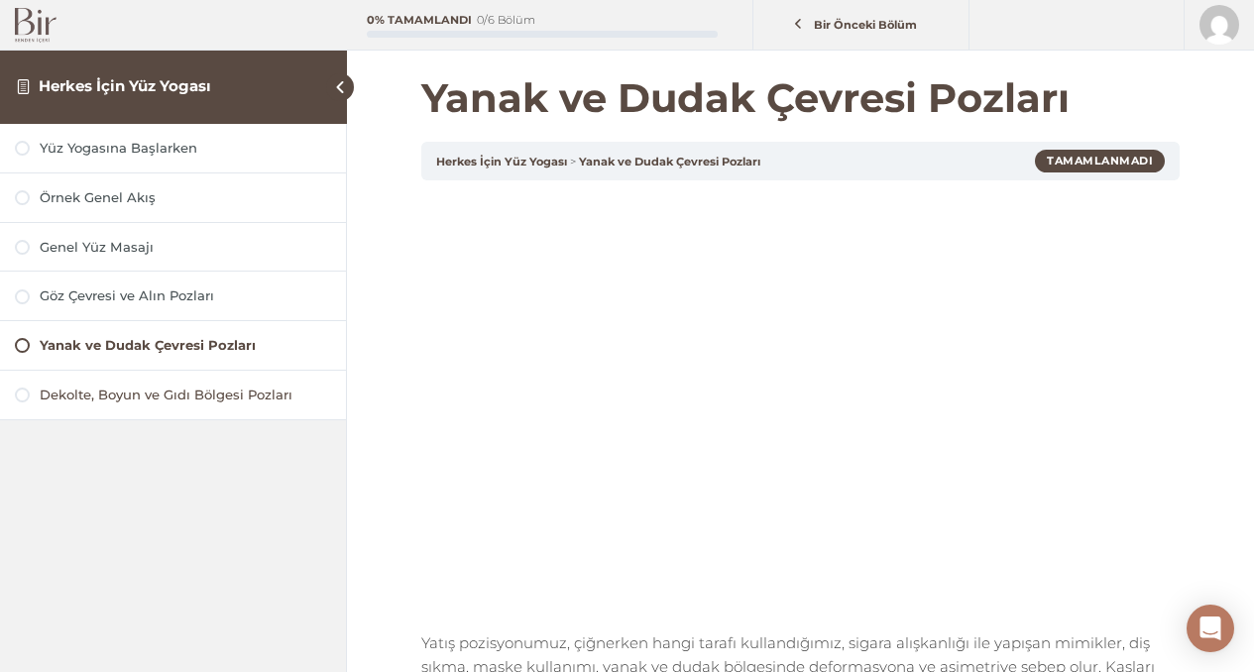
click at [148, 392] on div "Dekolte, Boyun ve Gıdı Bölgesi Pozları" at bounding box center [185, 395] width 291 height 19
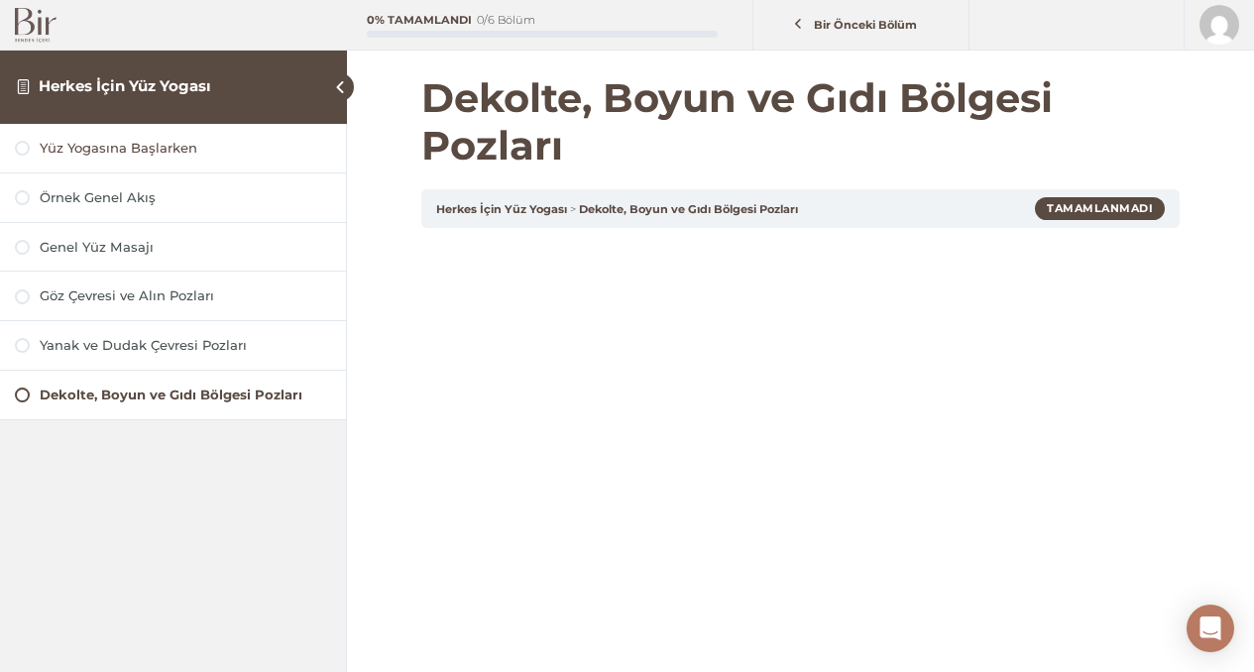
click at [125, 146] on div "Yüz Yogasına Başlarken" at bounding box center [185, 148] width 291 height 19
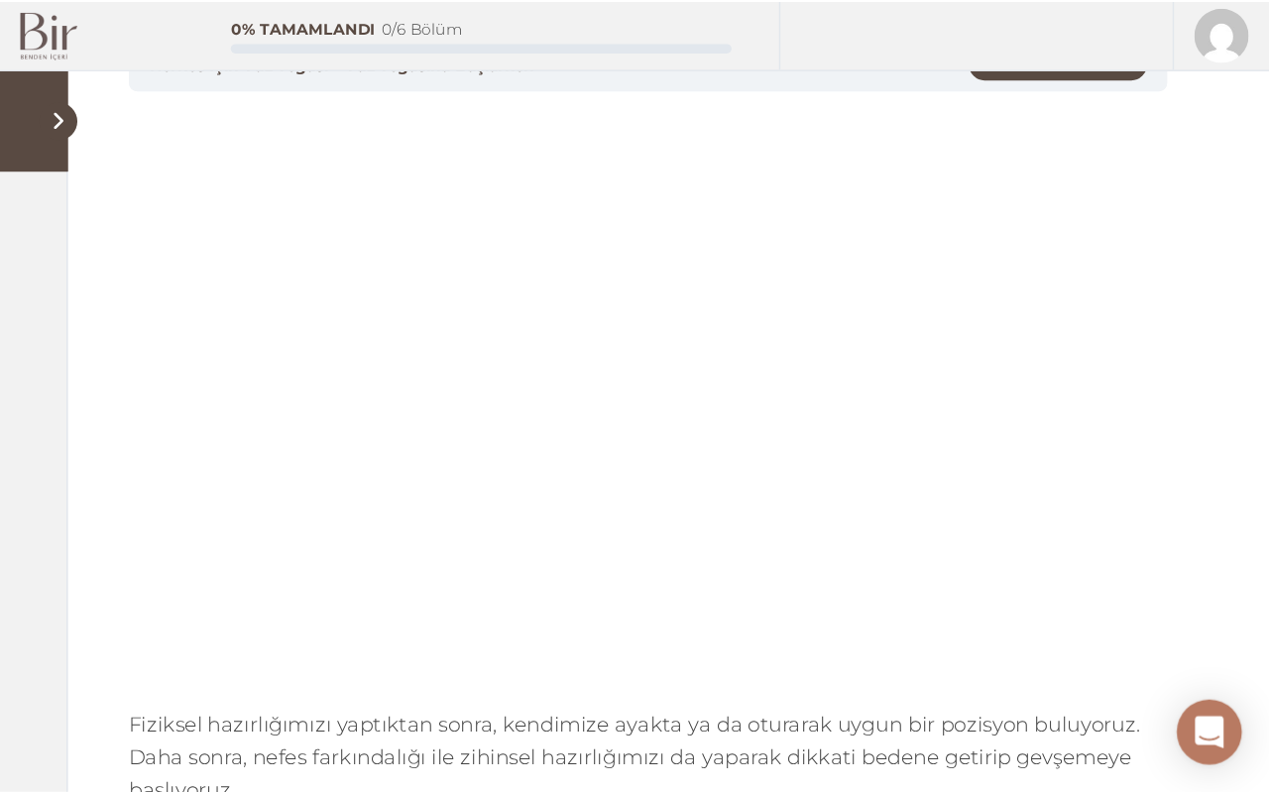
scroll to position [166, 0]
